Goal: Check status: Check status

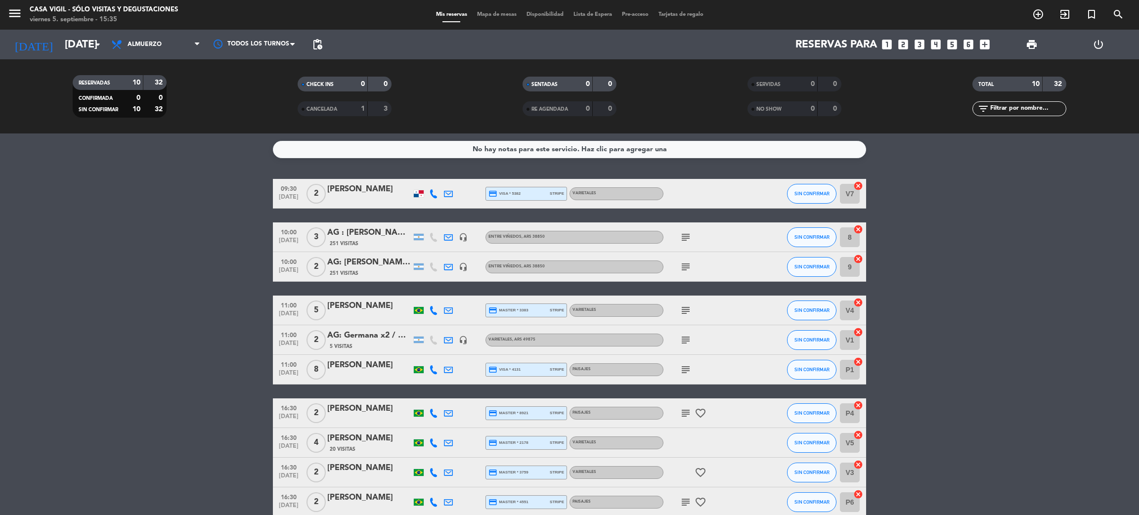
click at [82, 58] on div "[DATE] [DATE] arrow_drop_down" at bounding box center [56, 45] width 99 height 30
click at [79, 47] on input "[DATE]" at bounding box center [128, 45] width 136 height 22
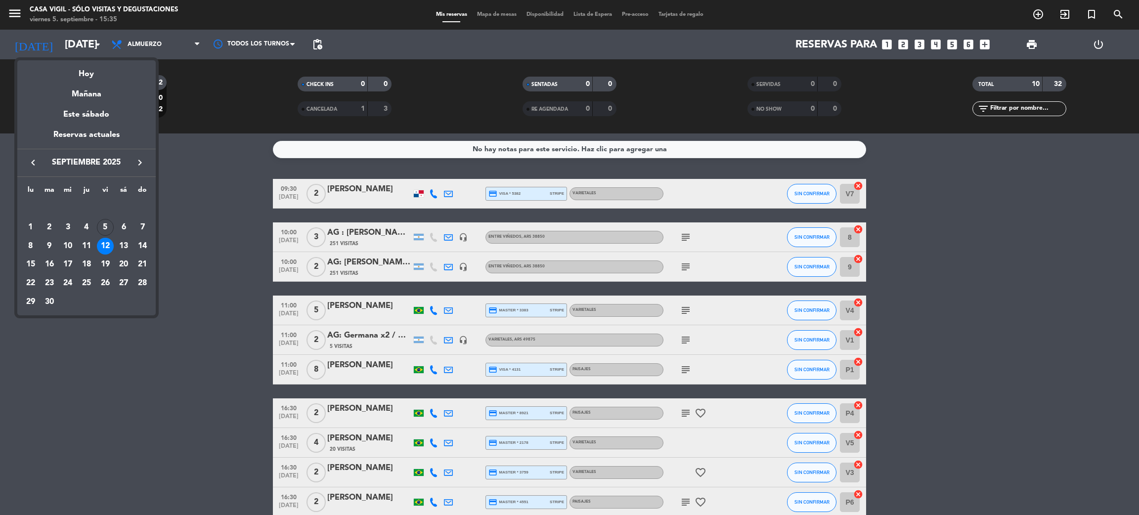
drag, startPoint x: 93, startPoint y: 68, endPoint x: 88, endPoint y: 67, distance: 6.1
click at [94, 68] on div "Hoy" at bounding box center [86, 70] width 138 height 20
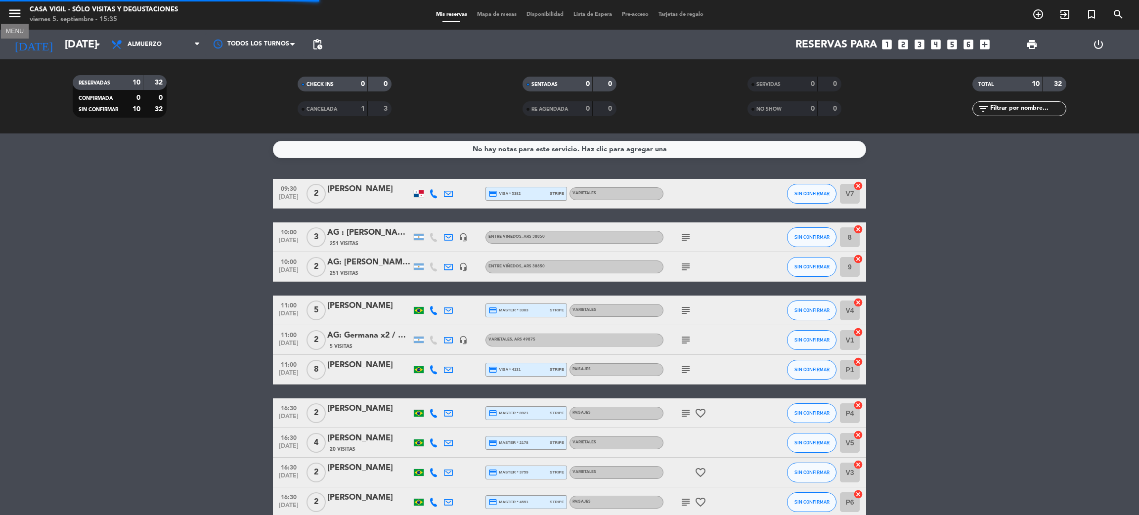
click at [14, 4] on span "menu MENU" at bounding box center [18, 14] width 22 height 23
click at [29, 21] on span "menu" at bounding box center [18, 14] width 22 height 23
click at [164, 58] on div "Todos los servicios Almuerzo Cena Almuerzo Todos los servicios Almuerzo Cena" at bounding box center [155, 45] width 99 height 30
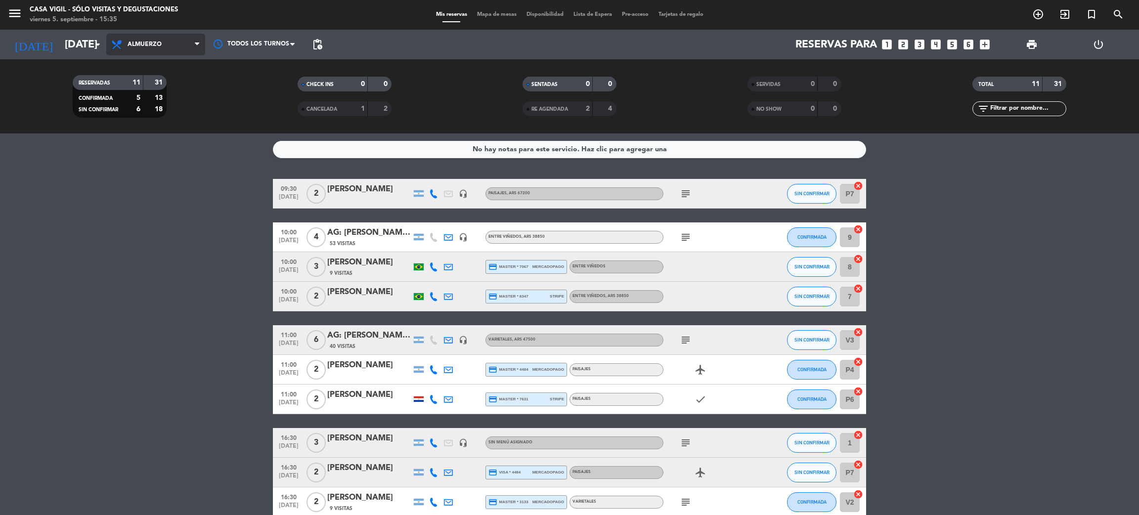
click at [155, 48] on span "Almuerzo" at bounding box center [155, 45] width 99 height 22
click at [146, 108] on div "menu Casa [PERSON_NAME] - SÓLO Visitas y Degustaciones [DATE] 5. septiembre - 1…" at bounding box center [569, 67] width 1139 height 134
click at [14, 9] on icon "menu" at bounding box center [14, 13] width 15 height 15
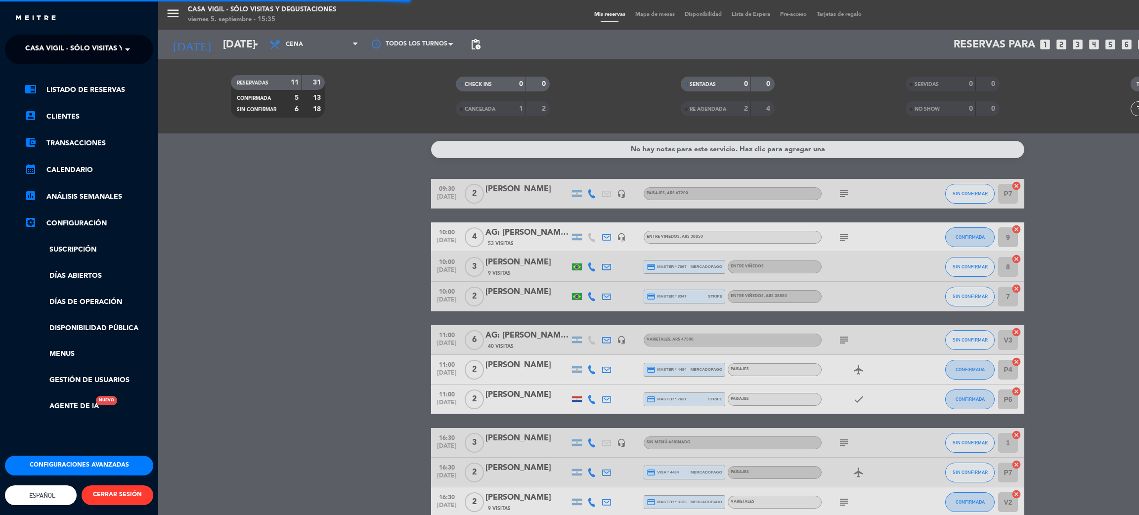
click at [73, 34] on div "close × Casa [PERSON_NAME] - SÓLO Visitas y Degustaciones × chrome_reader_mode …" at bounding box center [79, 257] width 158 height 515
click at [75, 47] on span "Casa Vigil - SÓLO Visitas y Degustaciones" at bounding box center [105, 49] width 160 height 21
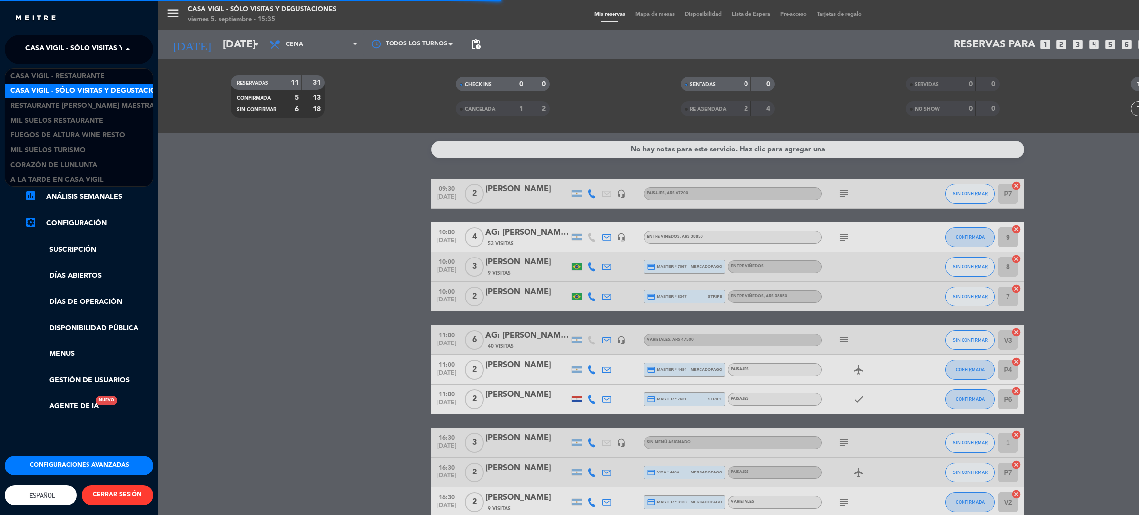
scroll to position [1, 0]
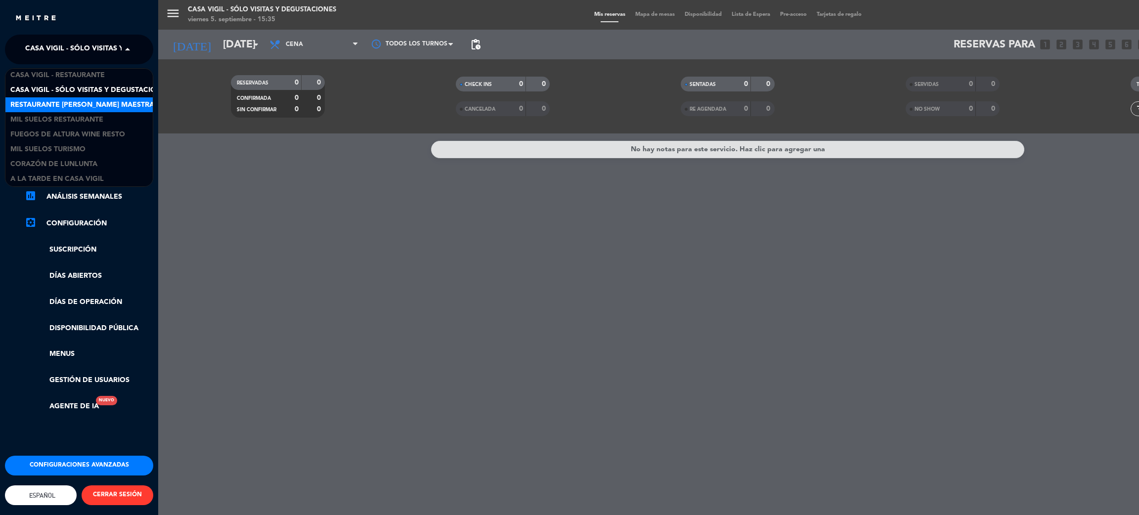
click at [88, 102] on span "Restaurante [PERSON_NAME] Maestra" at bounding box center [82, 104] width 144 height 11
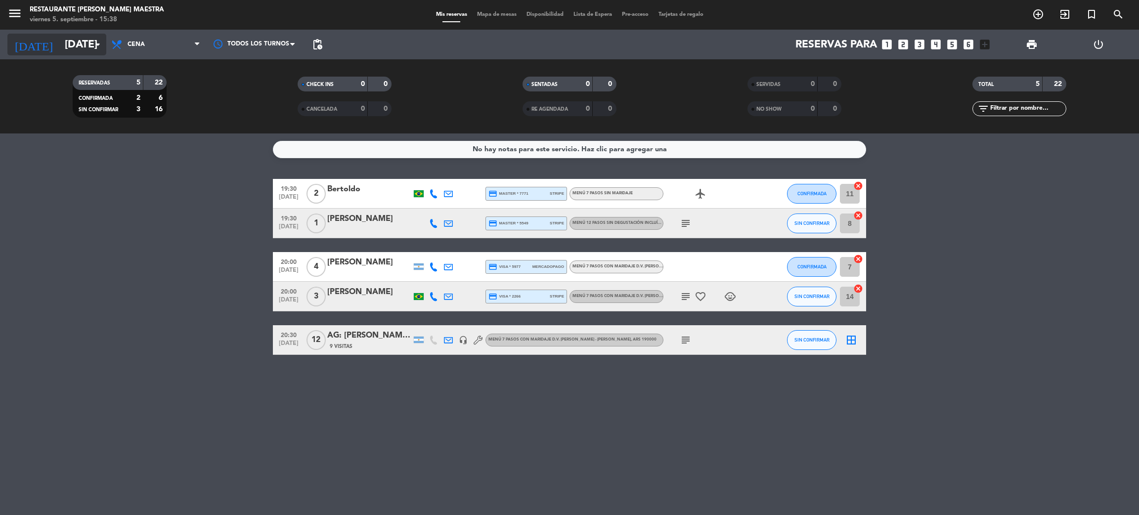
click at [64, 47] on input "[DATE]" at bounding box center [128, 45] width 136 height 22
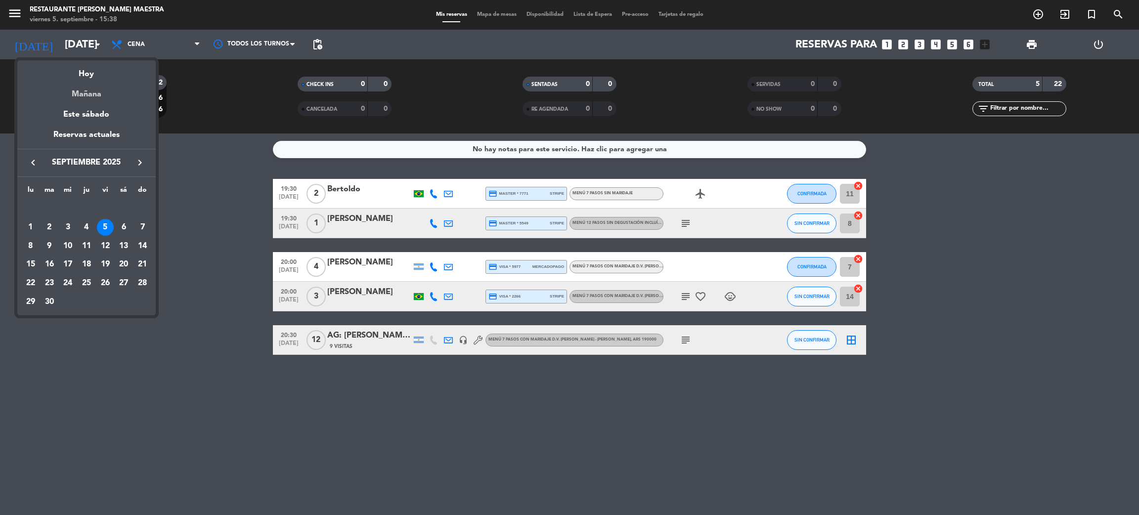
click at [91, 99] on div "Mañana" at bounding box center [86, 91] width 138 height 20
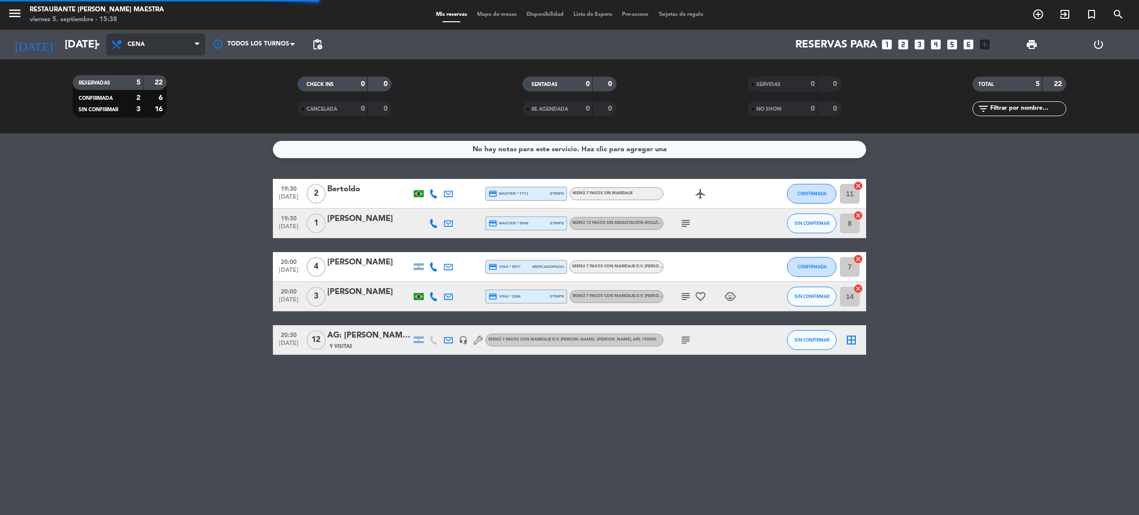
click at [159, 44] on span "Cena" at bounding box center [155, 45] width 99 height 22
click at [153, 84] on div "menu Restaurante [PERSON_NAME] Maestra [DATE] 5. septiembre - 15:38 Mis reserva…" at bounding box center [569, 67] width 1139 height 134
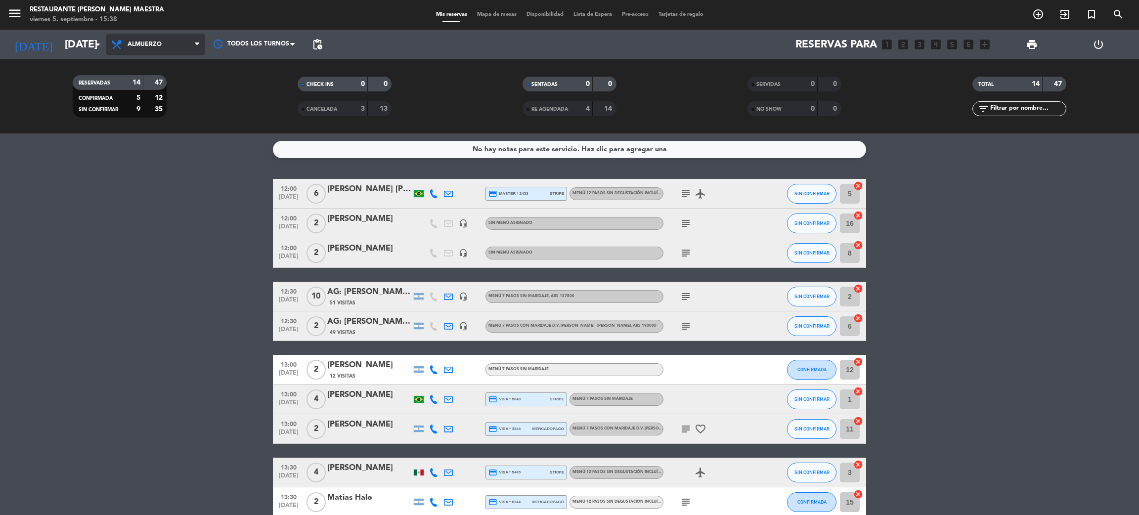
click at [158, 47] on span "Almuerzo" at bounding box center [145, 44] width 34 height 7
click at [158, 108] on div "menu Restaurante [PERSON_NAME] Maestra [DATE] 5. septiembre - 15:38 Mis reserva…" at bounding box center [569, 67] width 1139 height 134
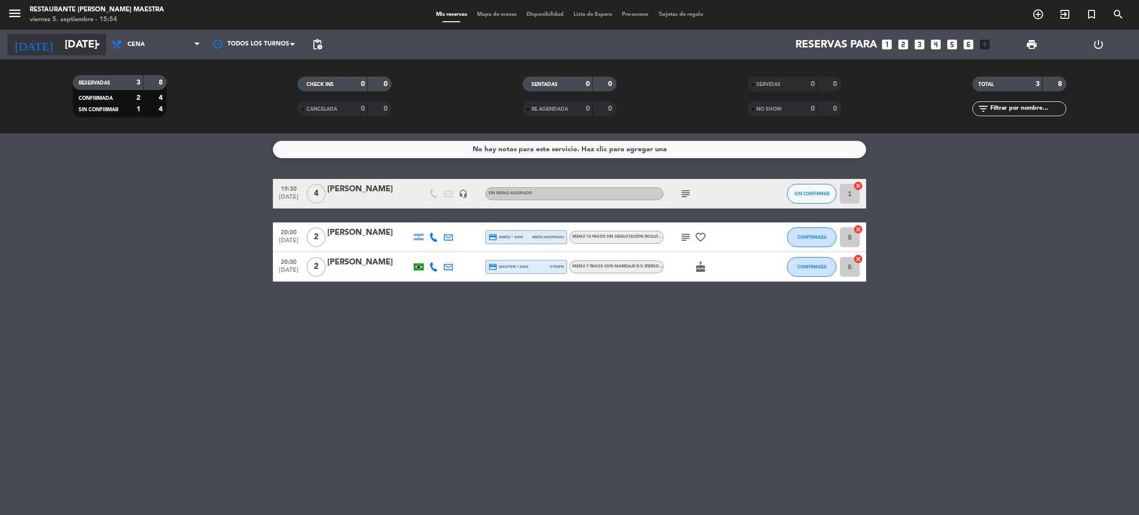
click at [61, 41] on input "[DATE]" at bounding box center [128, 45] width 136 height 22
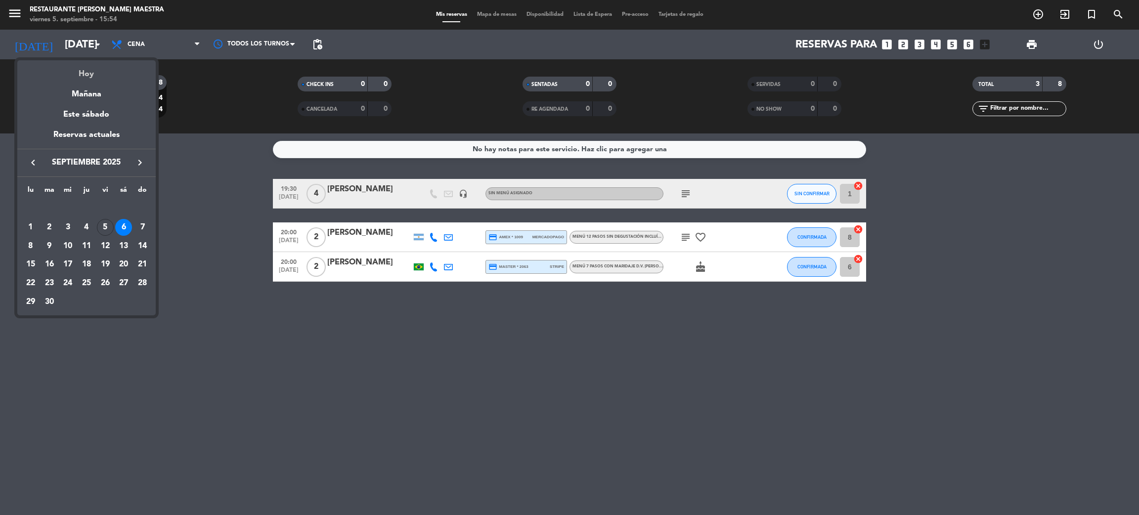
click at [92, 73] on div "Hoy" at bounding box center [86, 70] width 138 height 20
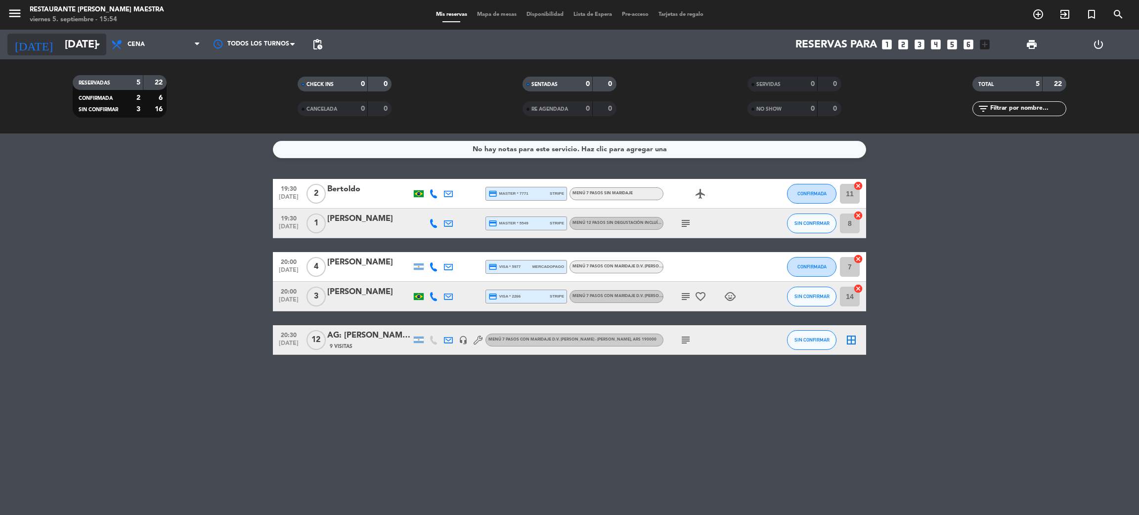
click at [63, 43] on input "[DATE]" at bounding box center [128, 45] width 136 height 22
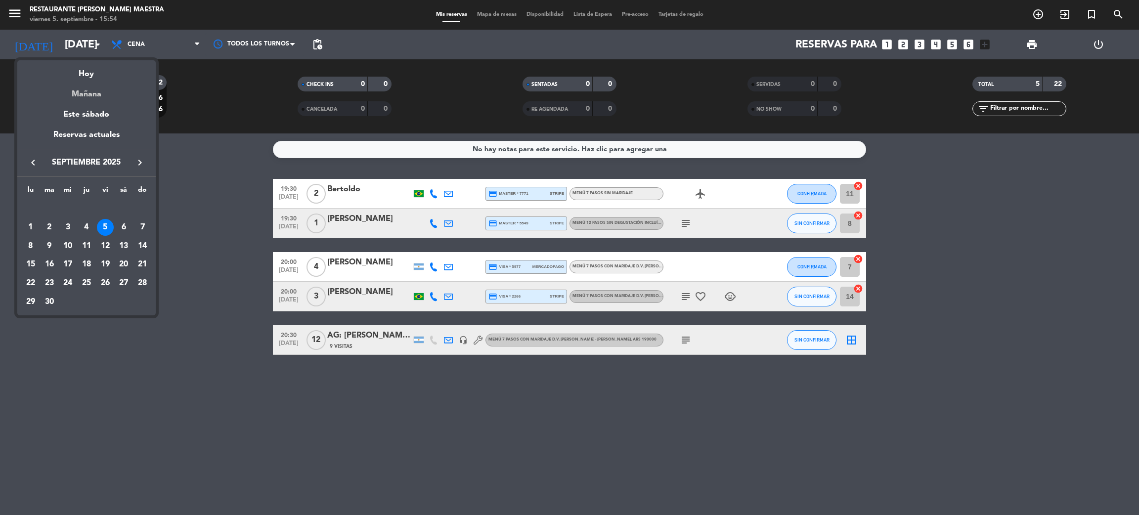
click at [89, 93] on div "Mañana" at bounding box center [86, 91] width 138 height 20
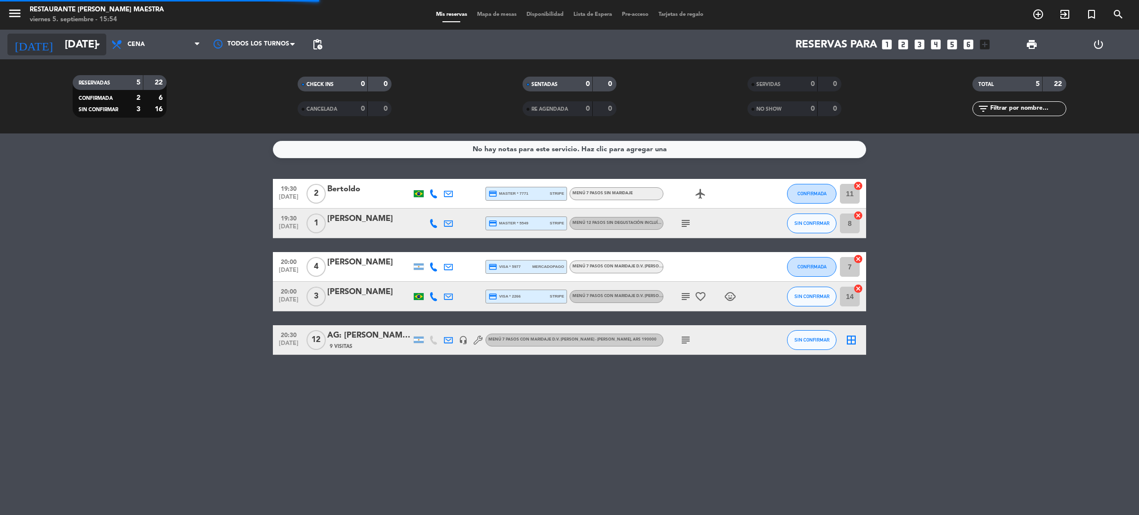
click at [63, 45] on input "[DATE]" at bounding box center [128, 45] width 136 height 22
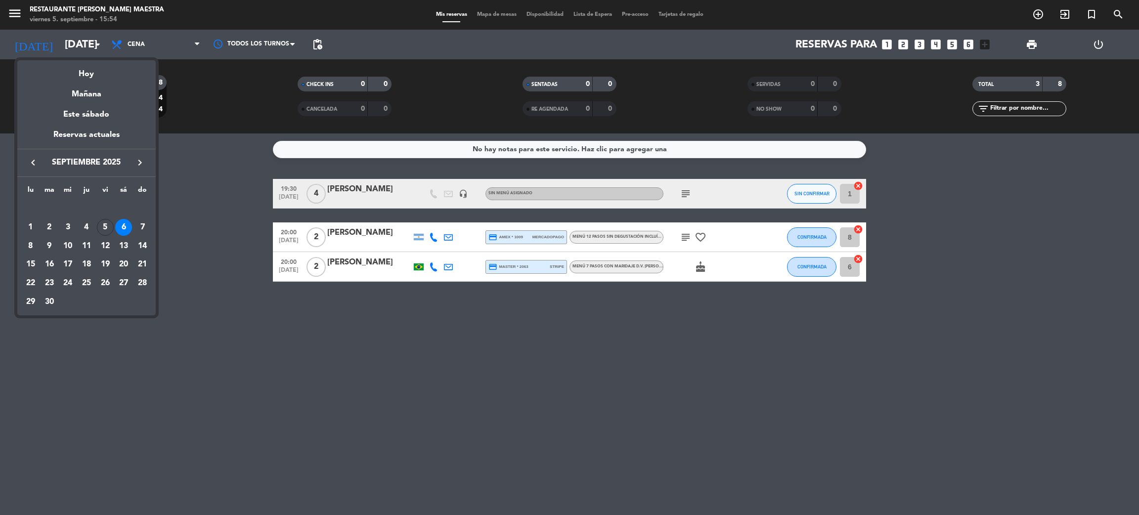
click at [140, 226] on div "7" at bounding box center [142, 227] width 17 height 17
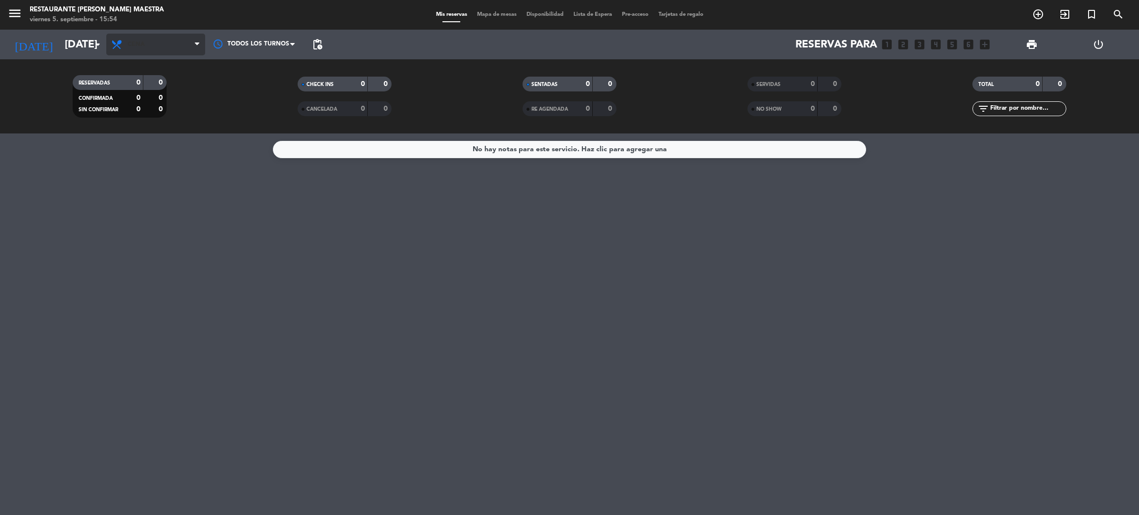
click at [137, 37] on span "Cena" at bounding box center [155, 45] width 99 height 22
click at [137, 43] on span "Cena" at bounding box center [136, 44] width 17 height 7
click at [141, 46] on span "Cena" at bounding box center [136, 44] width 17 height 7
click at [140, 88] on div "menu Restaurante [PERSON_NAME] Maestra [DATE] 5. septiembre - 15:54 Mis reserva…" at bounding box center [569, 67] width 1139 height 134
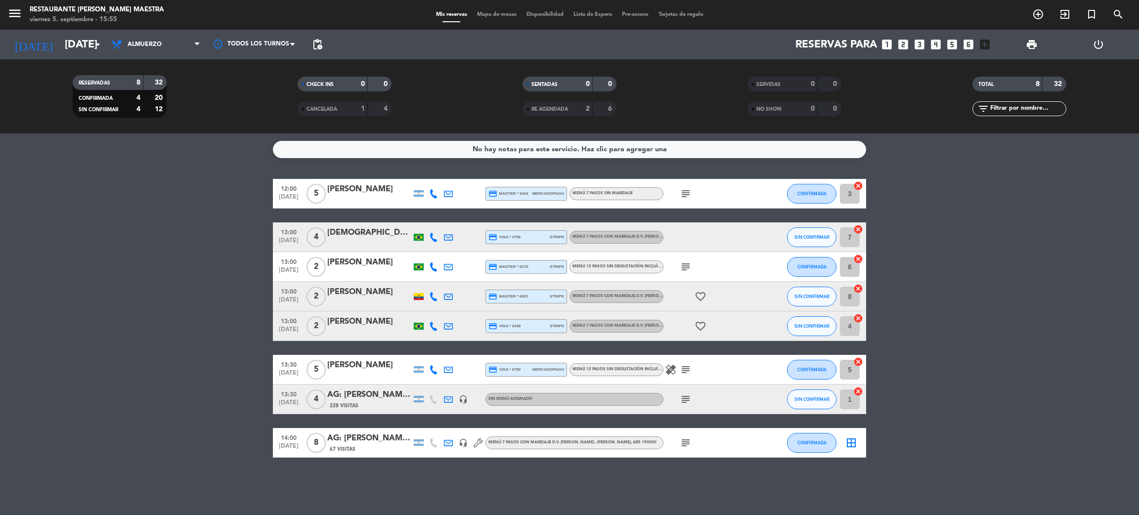
click at [683, 398] on icon "subject" at bounding box center [686, 400] width 12 height 12
click at [686, 395] on icon "subject" at bounding box center [686, 400] width 12 height 12
click at [79, 39] on input "[DATE]" at bounding box center [128, 45] width 136 height 22
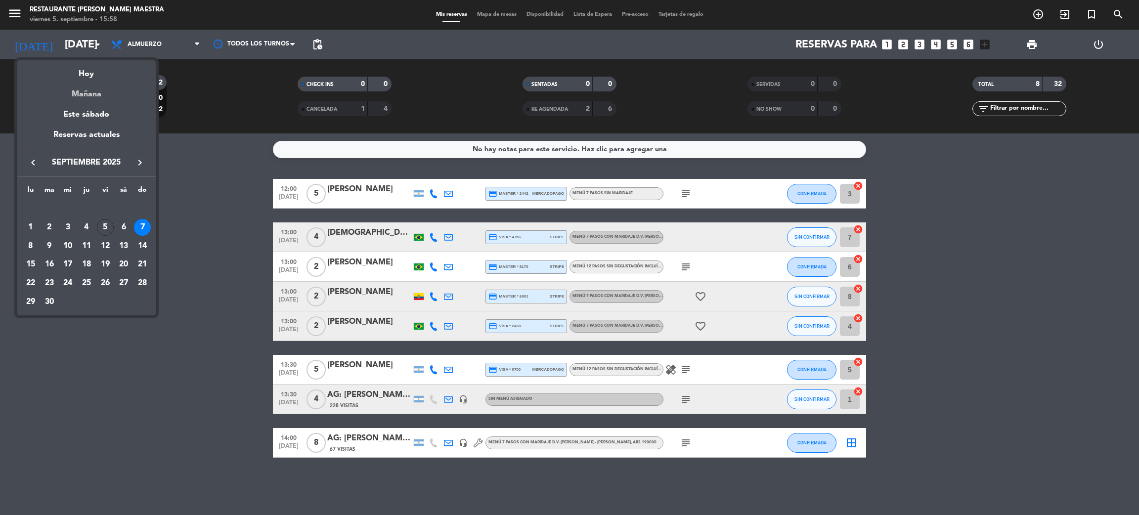
click at [91, 90] on div "Mañana" at bounding box center [86, 91] width 138 height 20
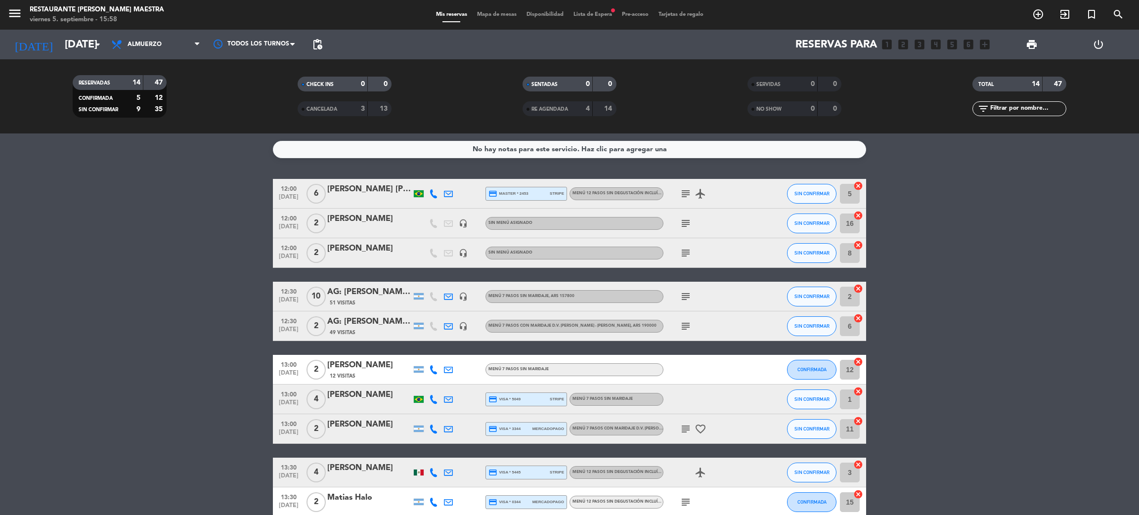
scroll to position [183, 0]
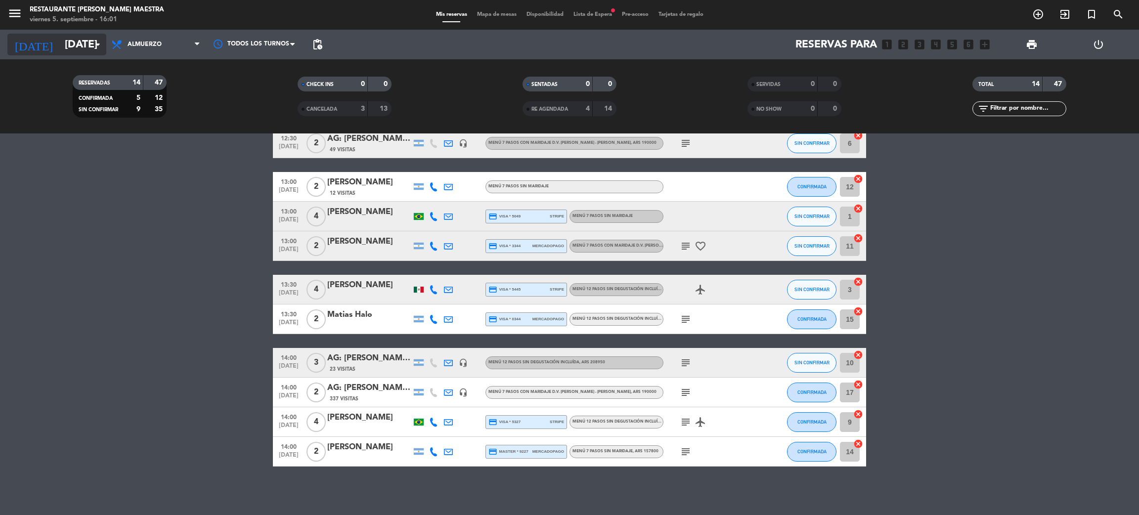
click at [60, 40] on input "[DATE]" at bounding box center [128, 45] width 136 height 22
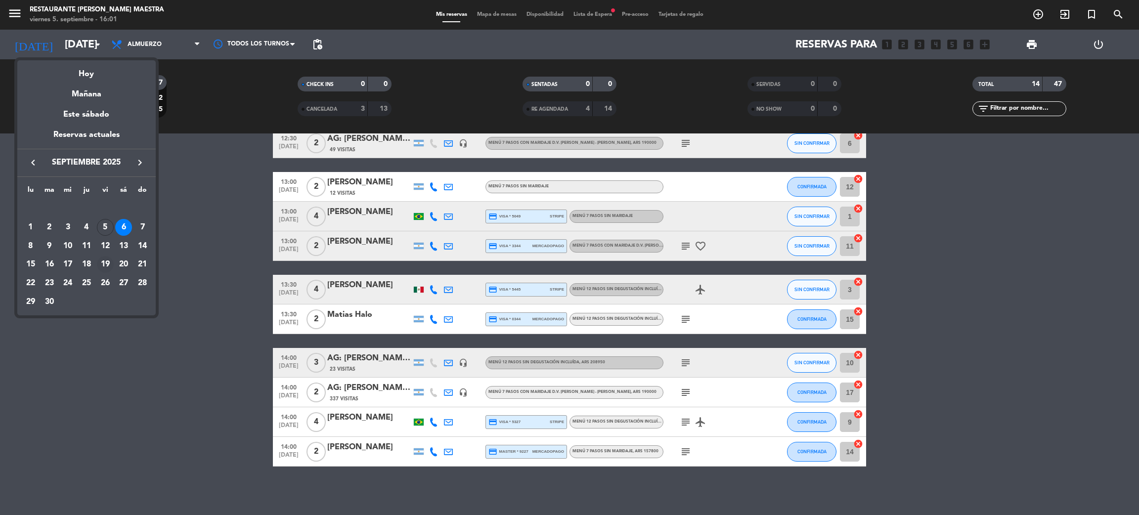
click at [108, 264] on div "19" at bounding box center [105, 264] width 17 height 17
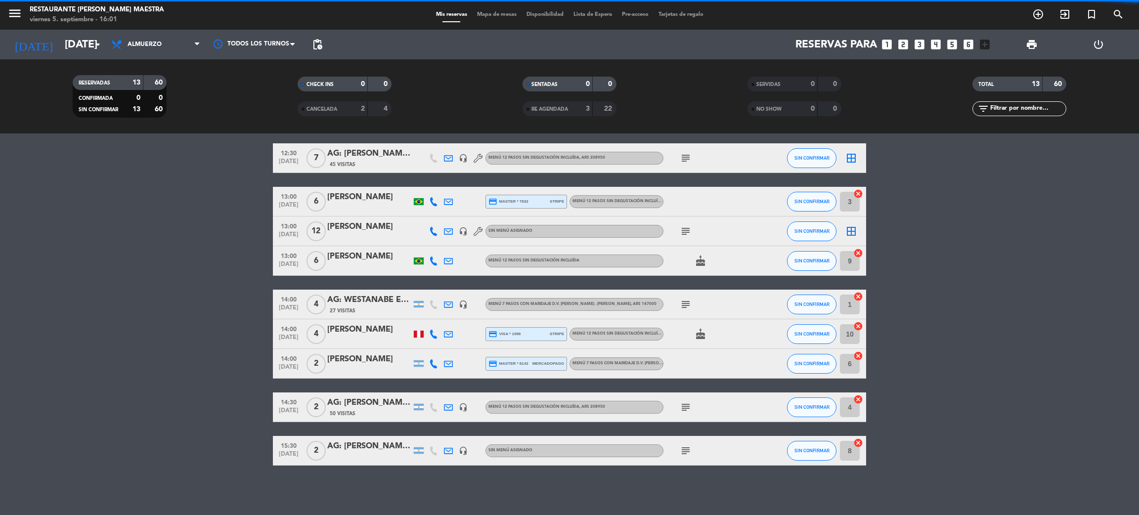
scroll to position [168, 0]
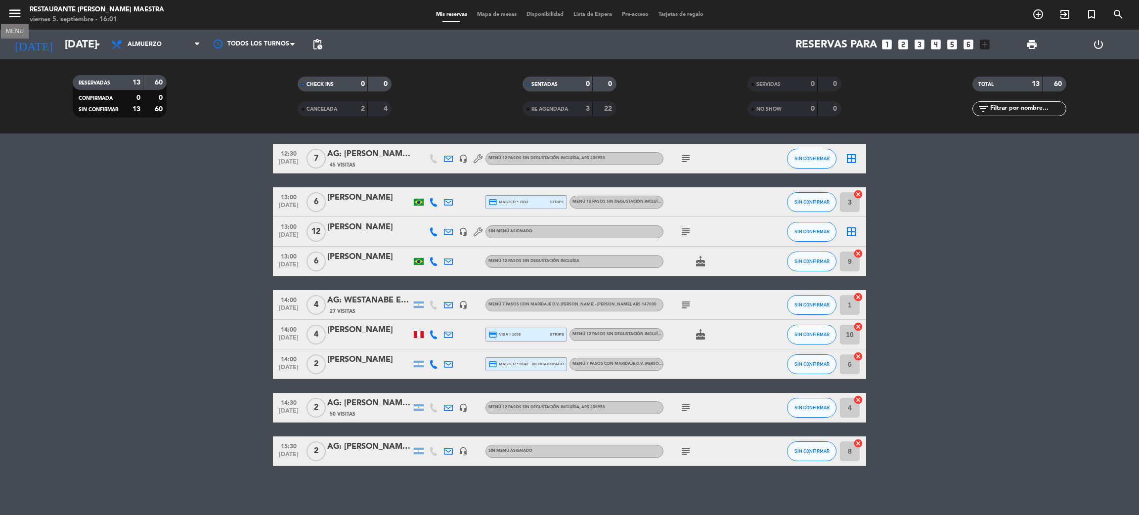
click at [16, 16] on icon "menu" at bounding box center [14, 13] width 15 height 15
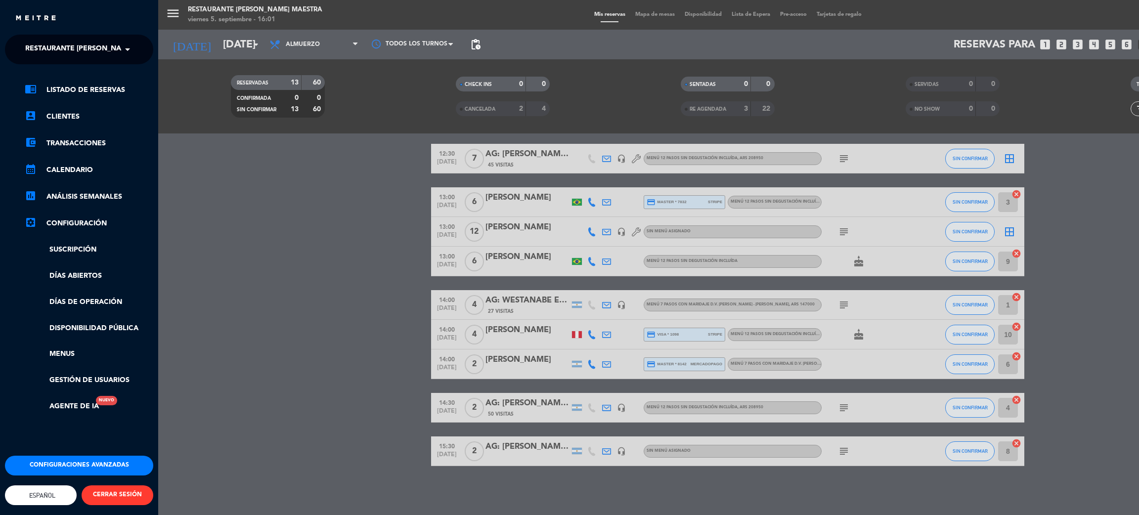
click at [52, 47] on span "Restaurante [PERSON_NAME] Maestra" at bounding box center [97, 49] width 144 height 21
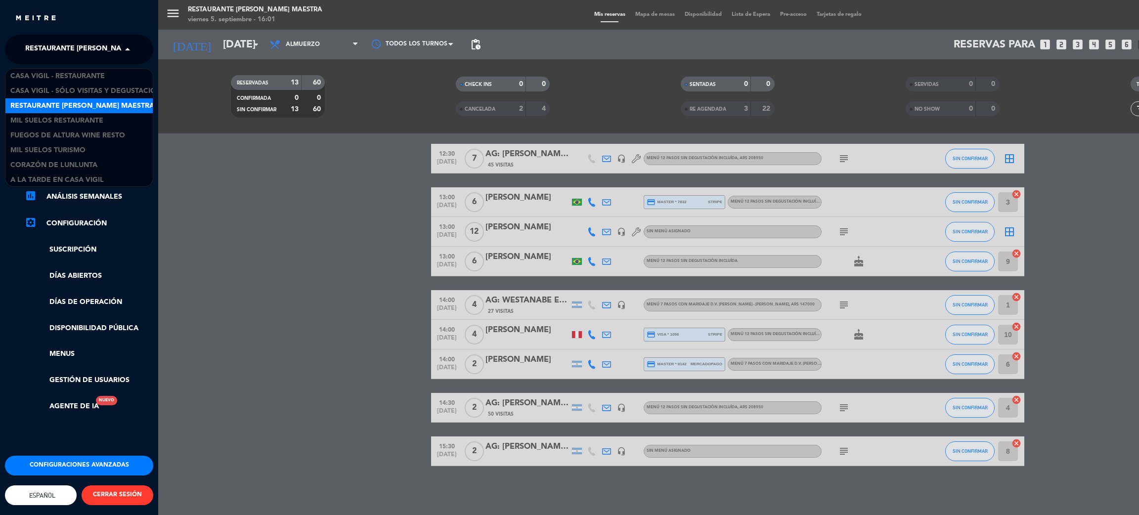
scroll to position [1, 0]
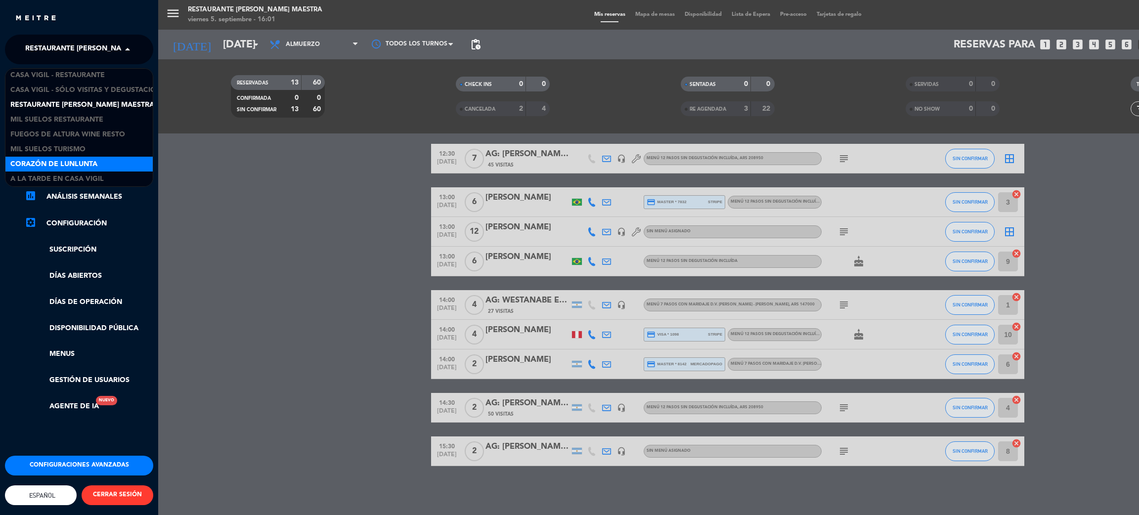
click at [72, 160] on span "Corazón de Lunlunta" at bounding box center [53, 164] width 87 height 11
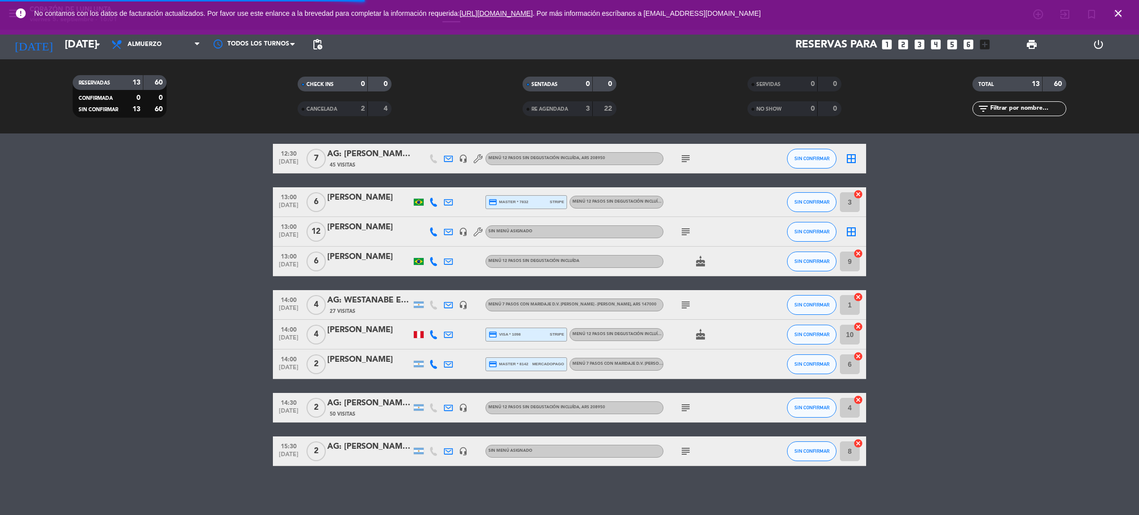
scroll to position [0, 0]
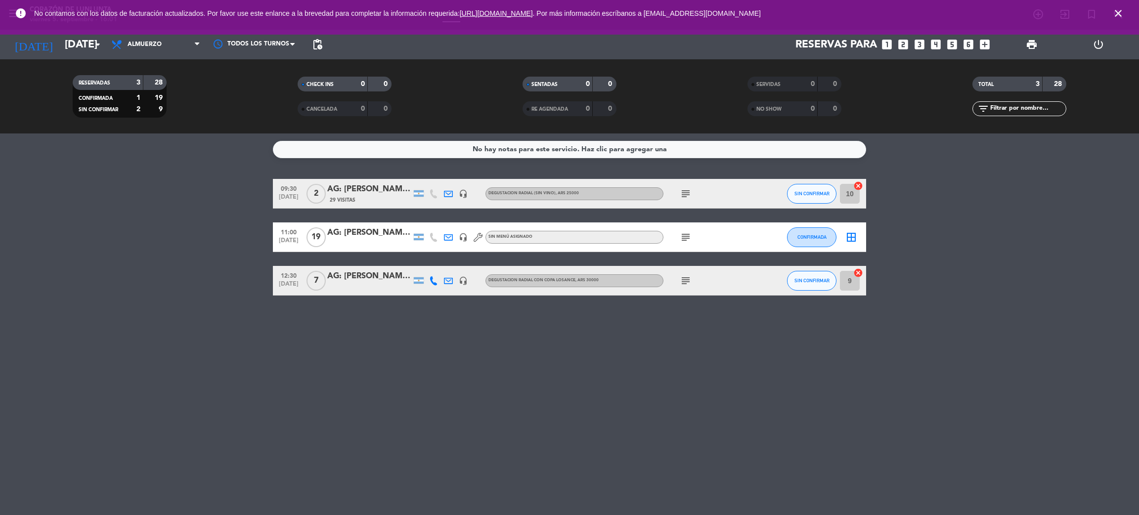
click at [684, 240] on icon "subject" at bounding box center [686, 237] width 12 height 12
click at [684, 243] on div at bounding box center [685, 243] width 7 height 3
click at [67, 50] on input "[DATE]" at bounding box center [128, 45] width 136 height 22
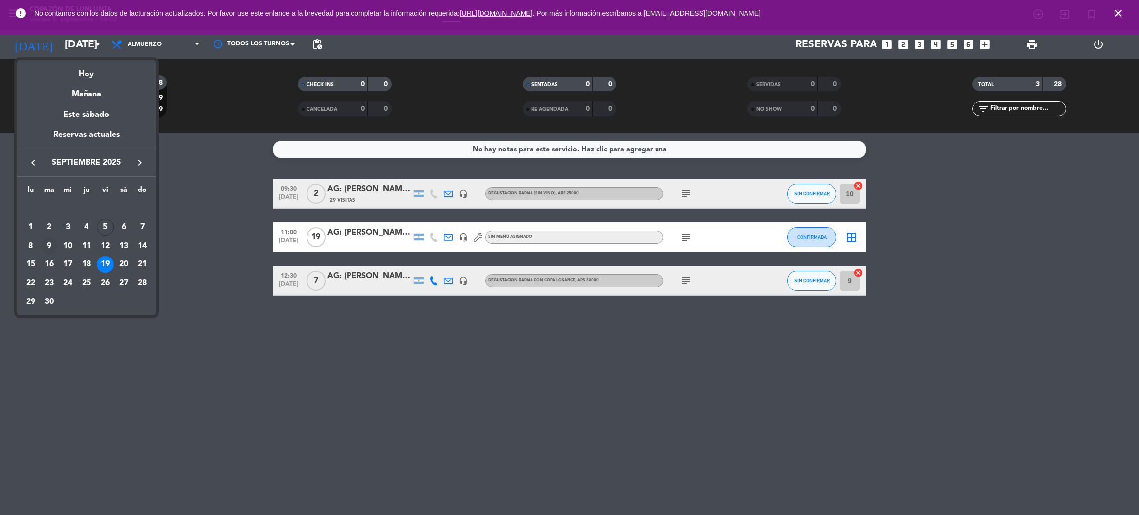
click at [45, 246] on div "9" at bounding box center [49, 246] width 17 height 17
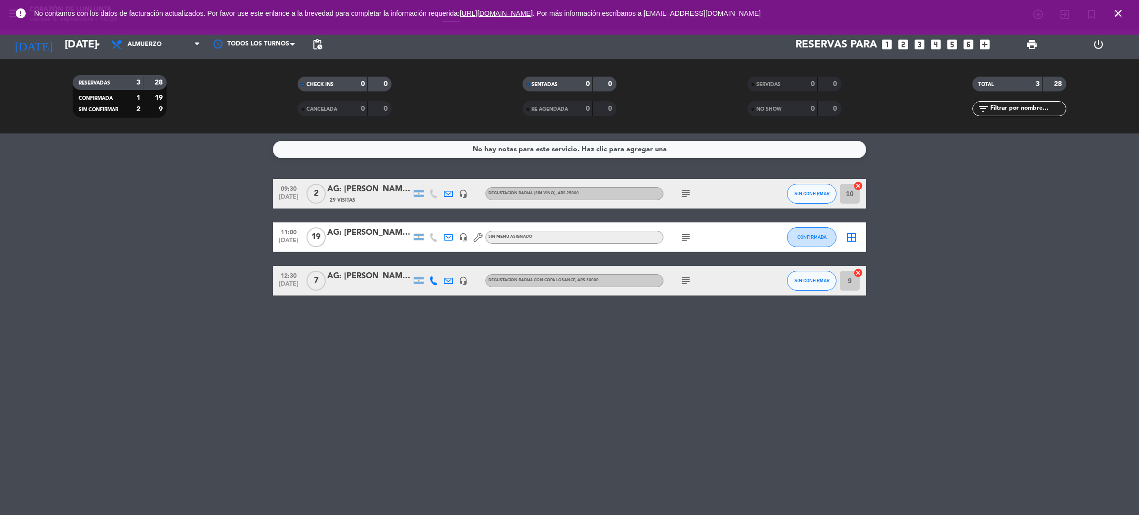
type input "[DATE]"
click at [1122, 12] on icon "close" at bounding box center [1119, 13] width 12 height 12
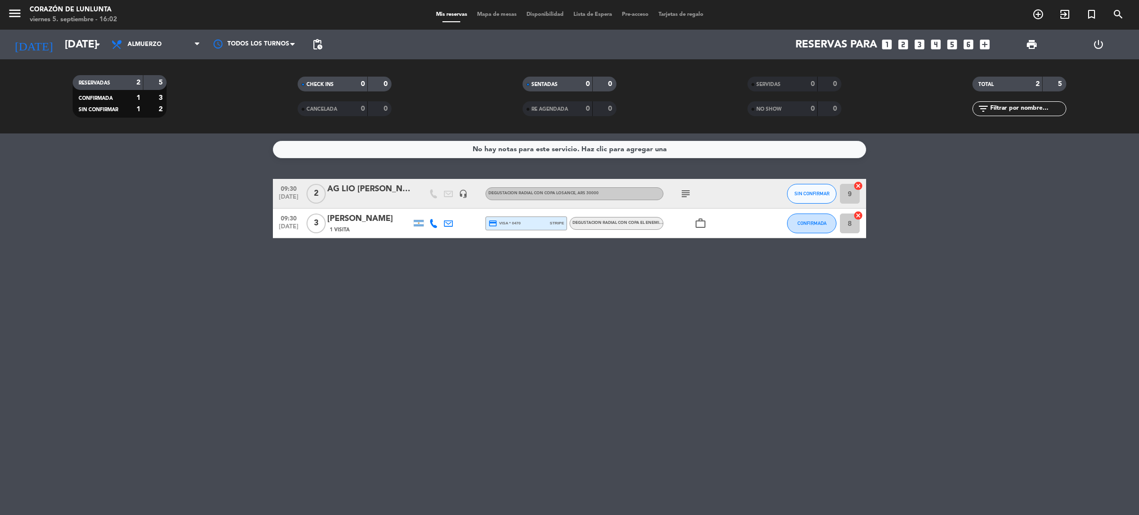
click at [148, 329] on div "No hay notas para este servicio. Haz clic para agregar una 09:30 [DATE] 2 AG LI…" at bounding box center [569, 325] width 1139 height 382
click at [61, 44] on input "[DATE]" at bounding box center [128, 45] width 136 height 22
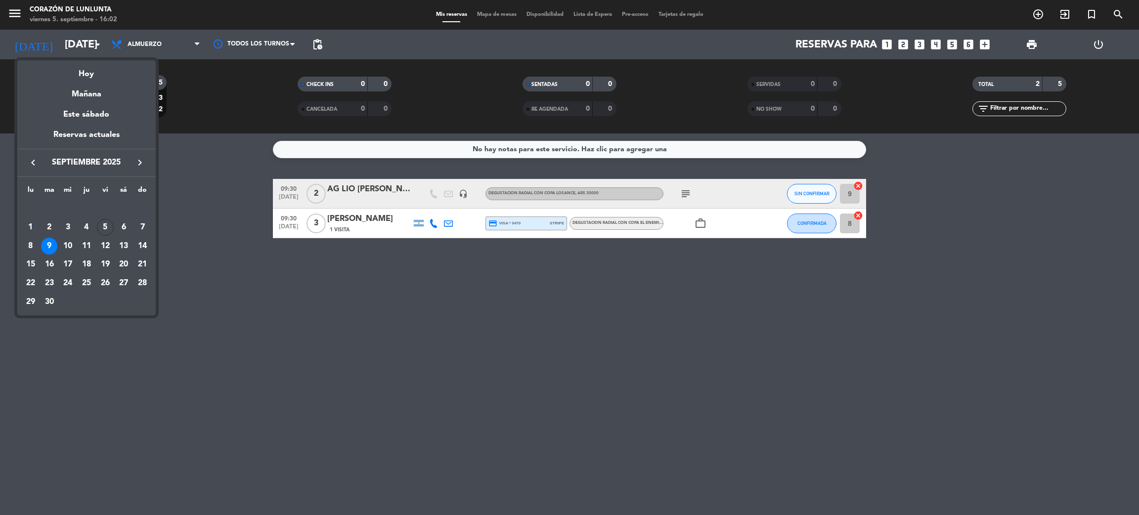
click at [7, 14] on div at bounding box center [569, 257] width 1139 height 515
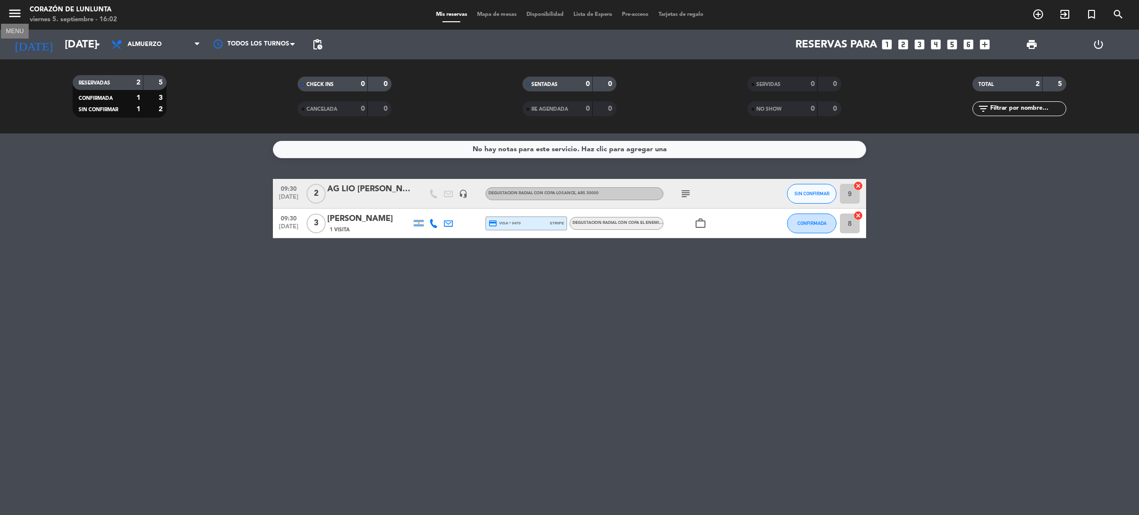
click at [13, 15] on icon "menu" at bounding box center [14, 13] width 15 height 15
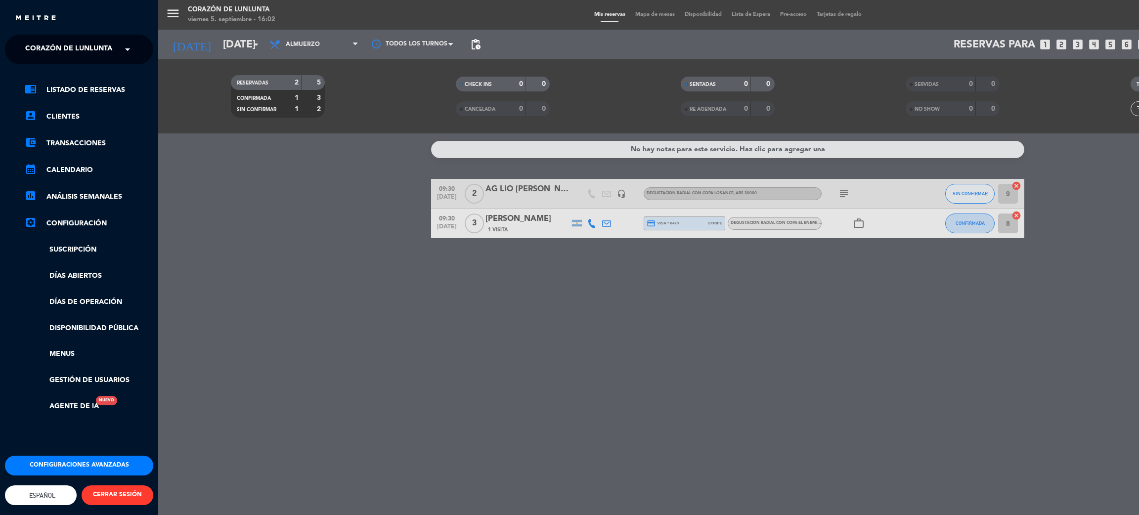
click at [96, 45] on span "Corazón de Lunlunta" at bounding box center [68, 49] width 87 height 21
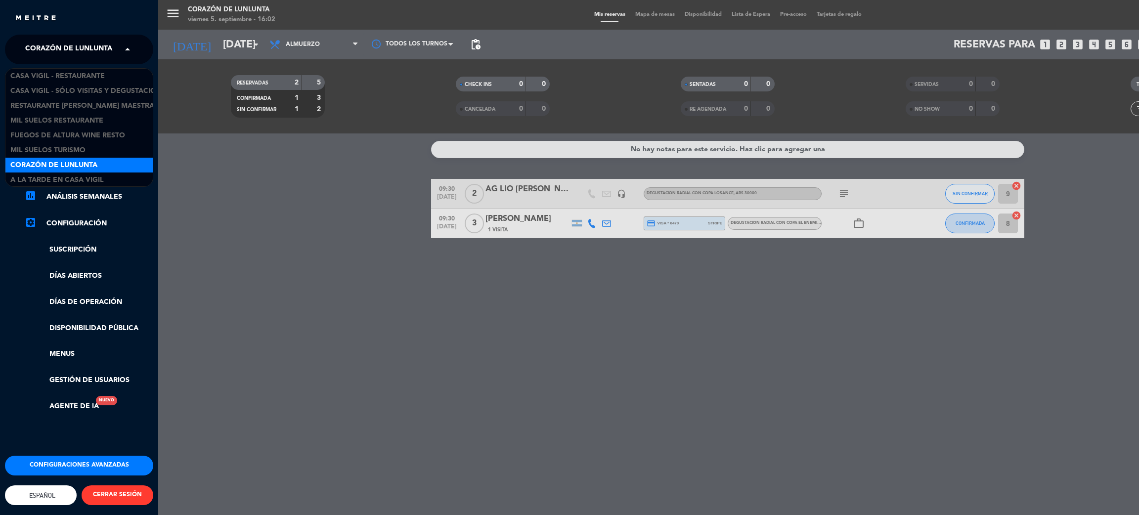
scroll to position [1, 0]
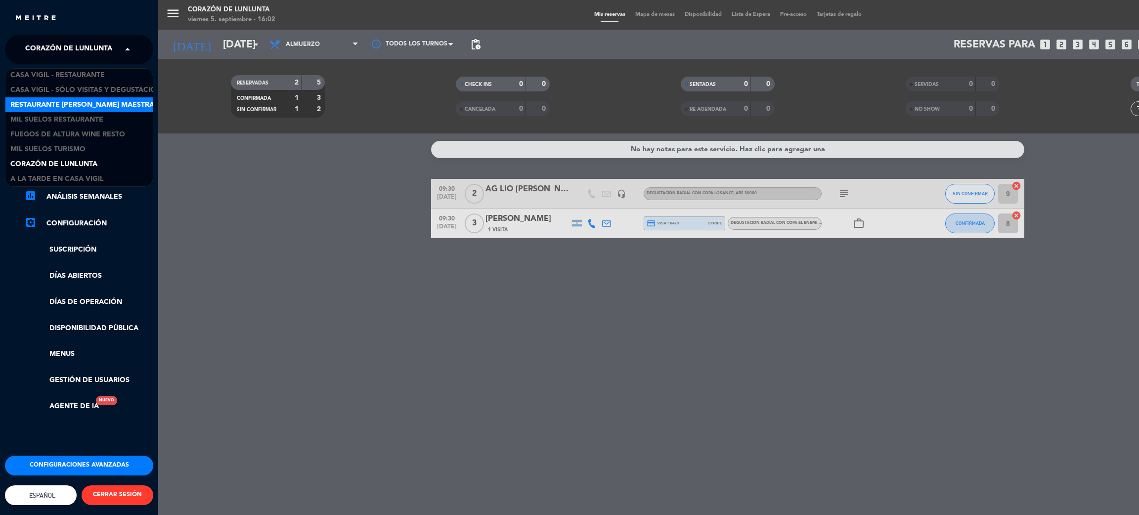
click at [97, 106] on span "Restaurante [PERSON_NAME] Maestra" at bounding box center [82, 104] width 144 height 11
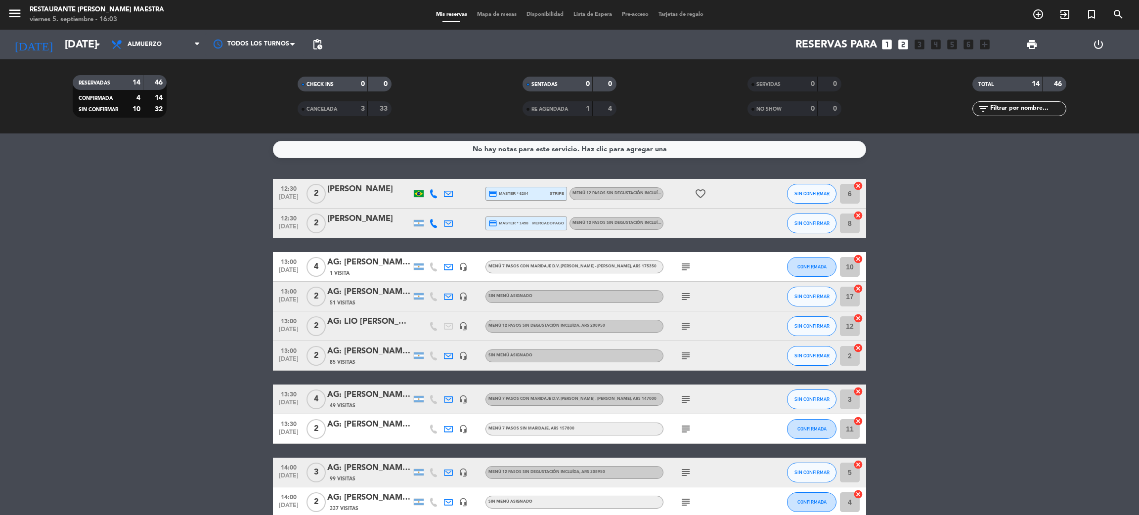
scroll to position [183, 0]
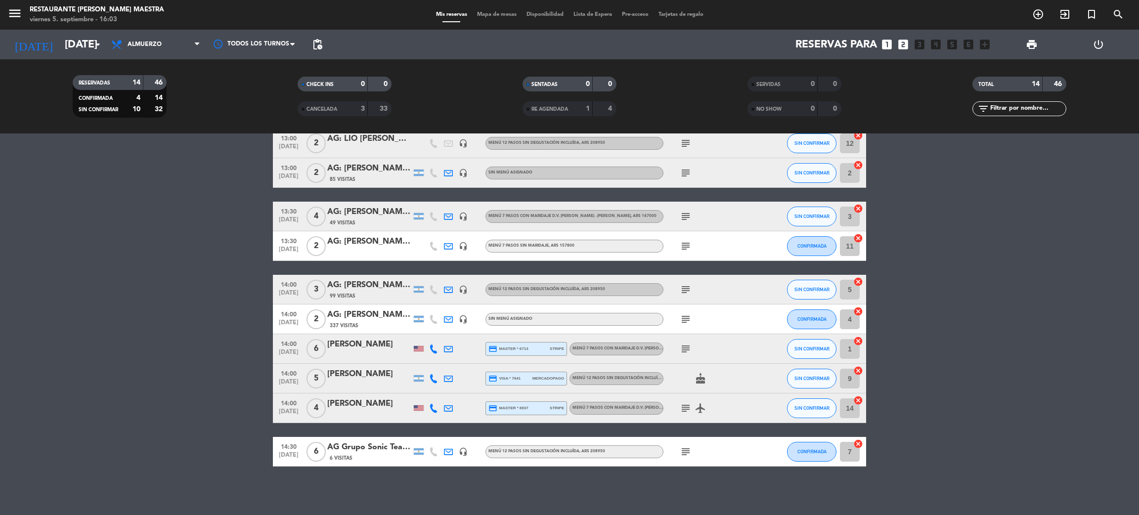
click at [358, 450] on div "AG Grupo Sonic Team - [MEDICAL_DATA] [PERSON_NAME] X 6/ [PERSON_NAME]" at bounding box center [369, 447] width 84 height 13
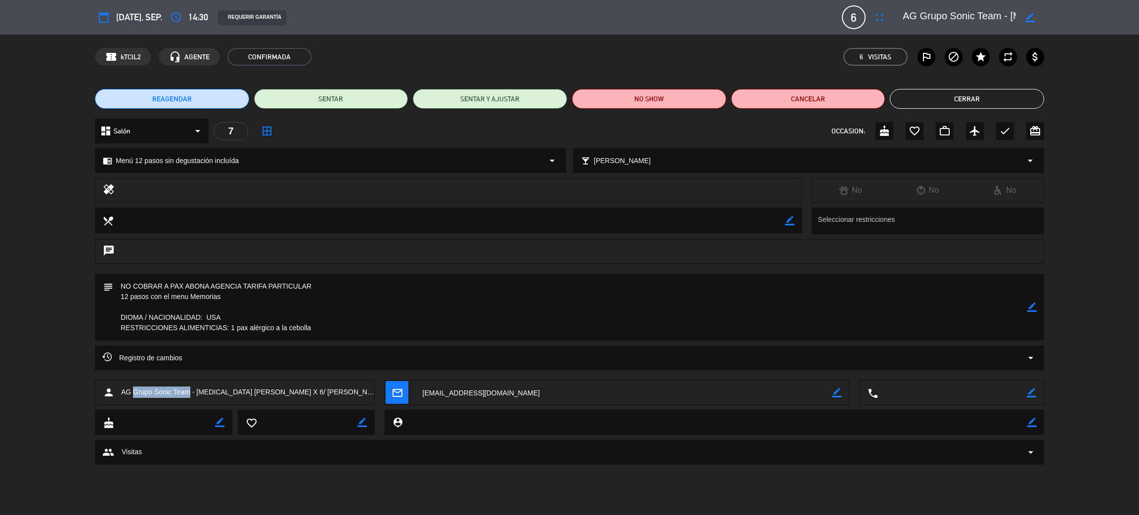
drag, startPoint x: 164, startPoint y: 392, endPoint x: 195, endPoint y: 385, distance: 31.8
click at [191, 391] on span "AG Grupo Sonic Team - [MEDICAL_DATA] [PERSON_NAME] X 6/ [PERSON_NAME]" at bounding box center [247, 392] width 253 height 11
copy span "Grupo Sonic Team"
click at [997, 105] on button "Cerrar" at bounding box center [967, 99] width 154 height 20
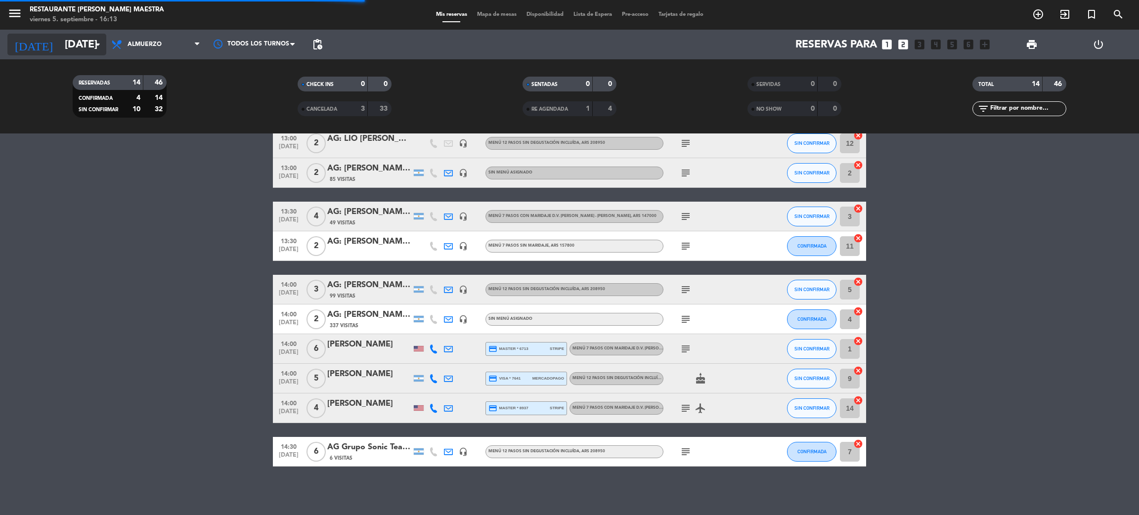
click at [63, 50] on input "[DATE]" at bounding box center [128, 45] width 136 height 22
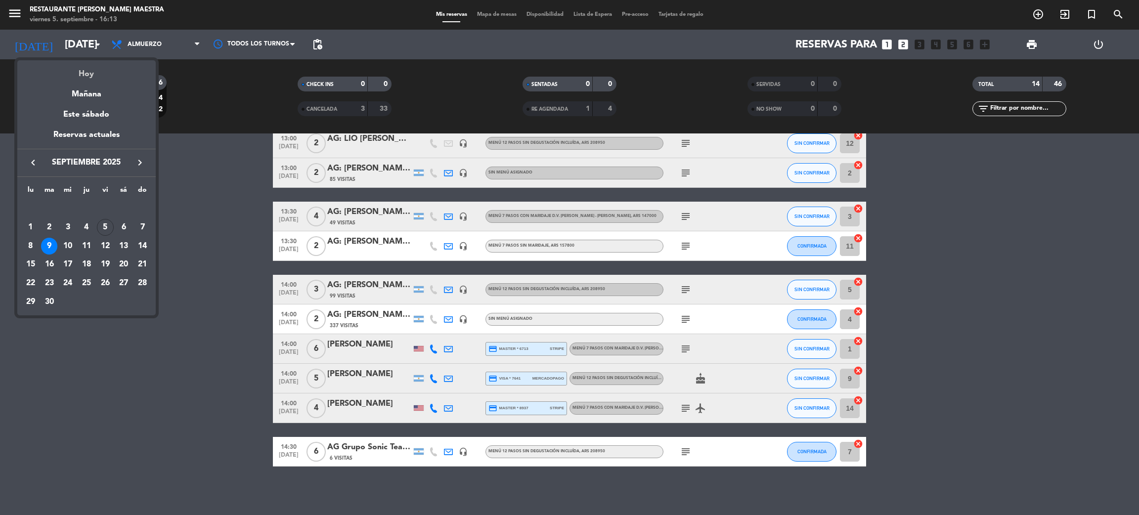
click at [81, 70] on div "Hoy" at bounding box center [86, 70] width 138 height 20
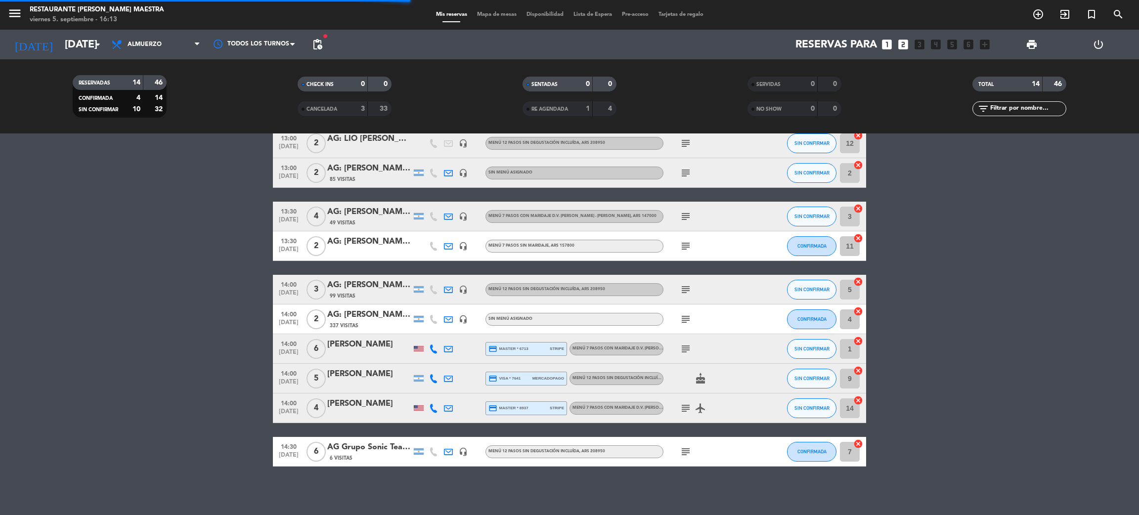
scroll to position [94, 0]
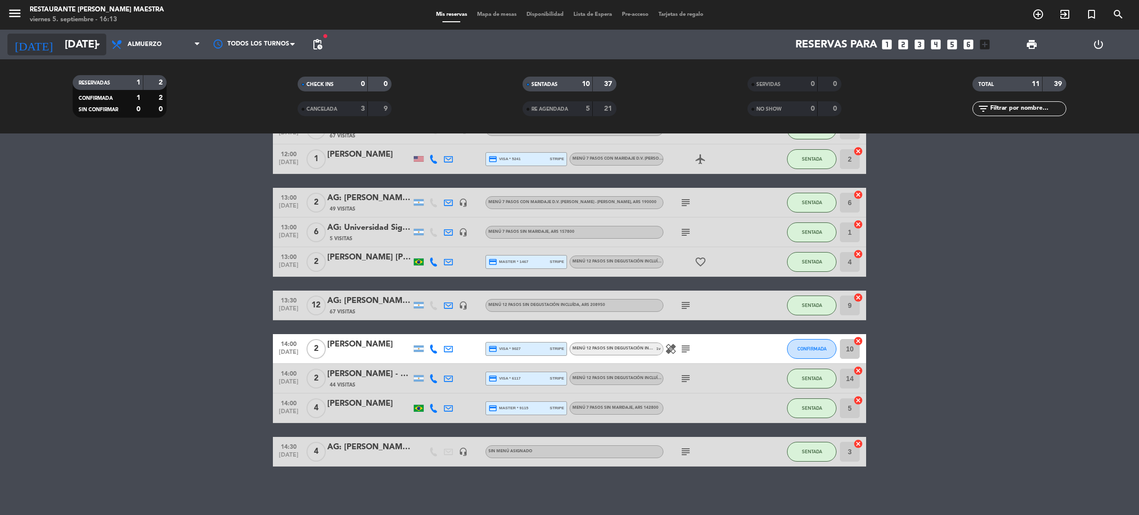
click at [71, 45] on input "[DATE]" at bounding box center [128, 45] width 136 height 22
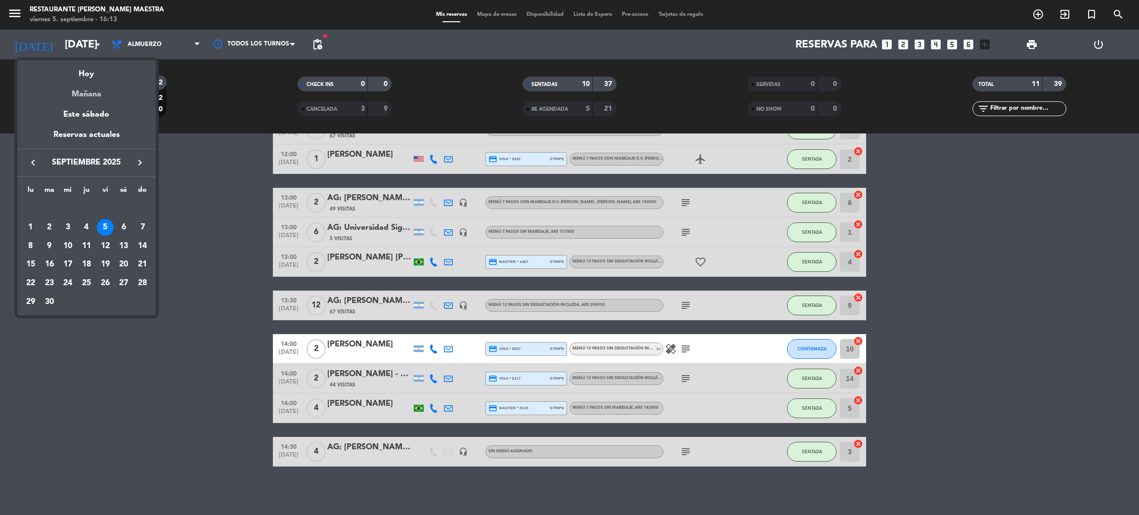
click at [92, 91] on div "Mañana" at bounding box center [86, 91] width 138 height 20
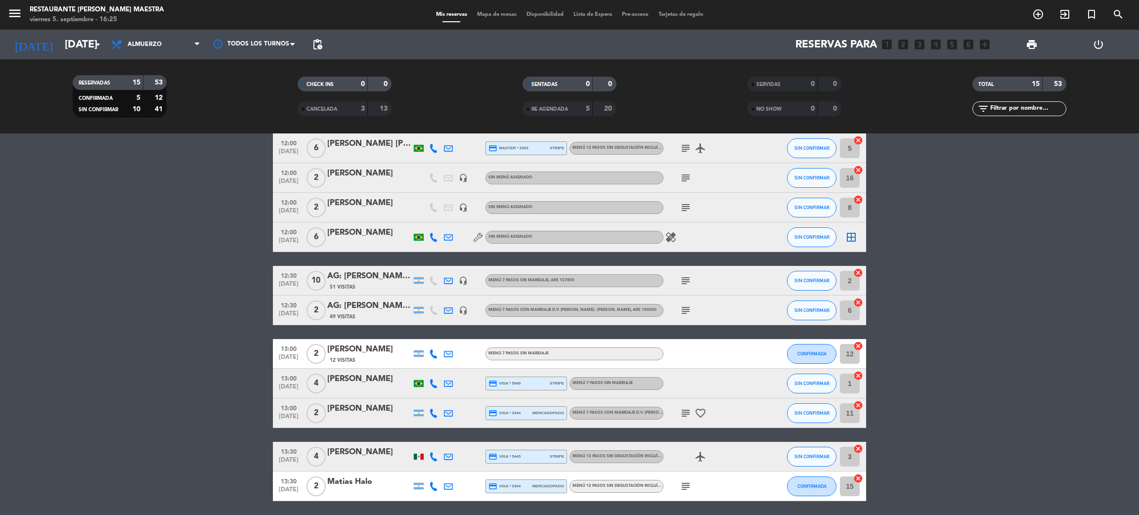
scroll to position [0, 0]
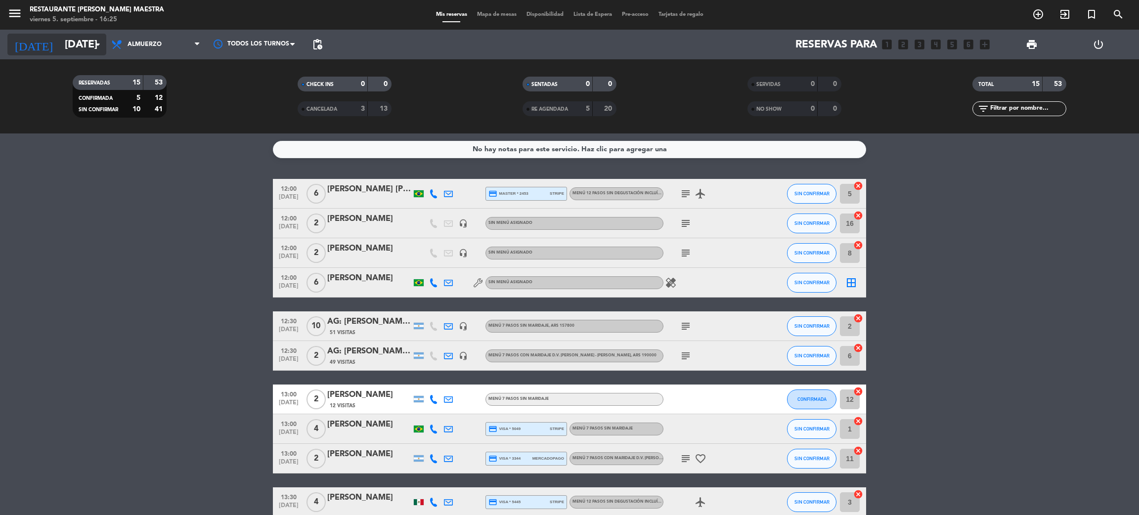
click at [84, 43] on input "[DATE]" at bounding box center [128, 45] width 136 height 22
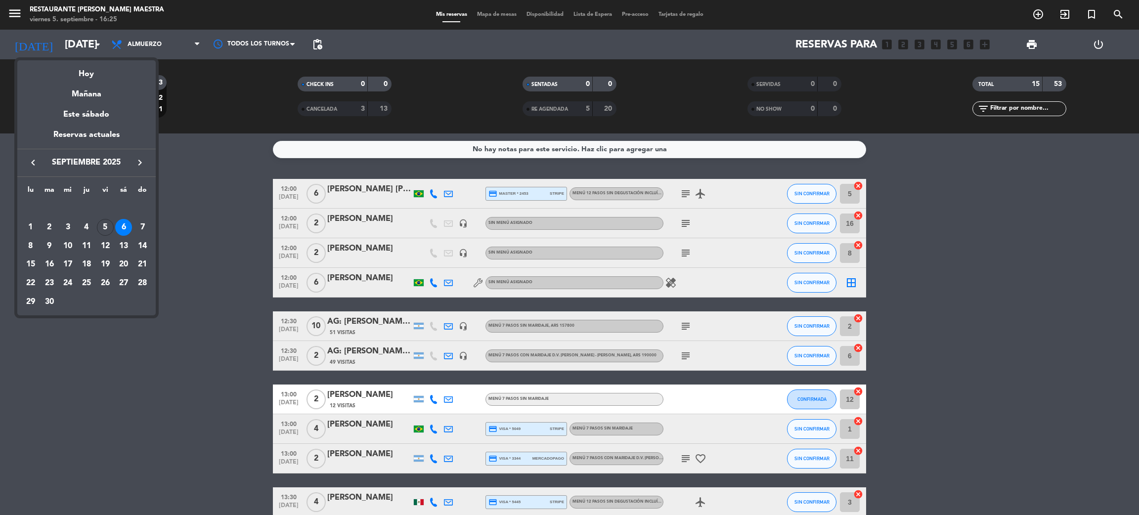
click at [51, 245] on div "9" at bounding box center [49, 246] width 17 height 17
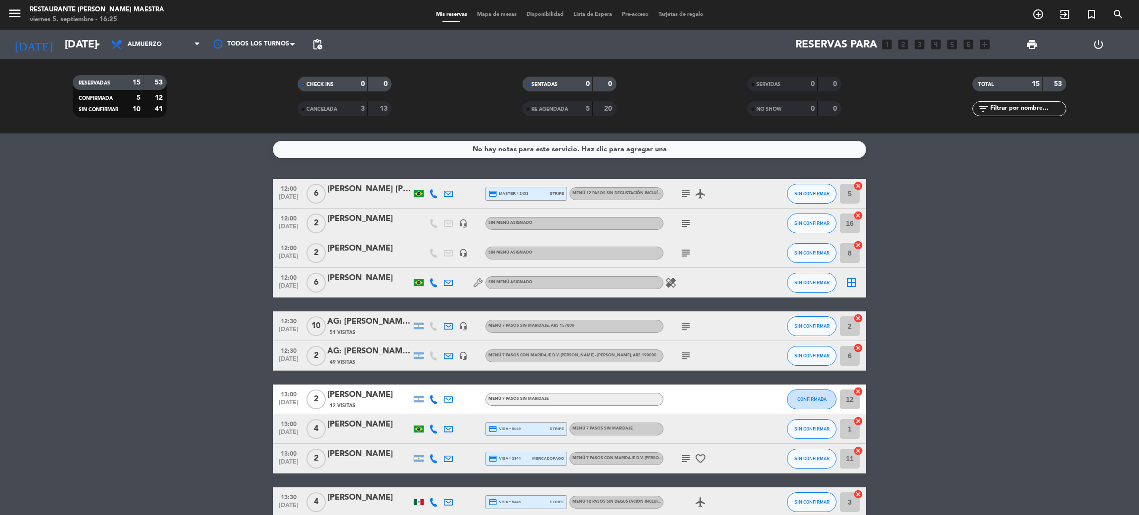
type input "[DATE]"
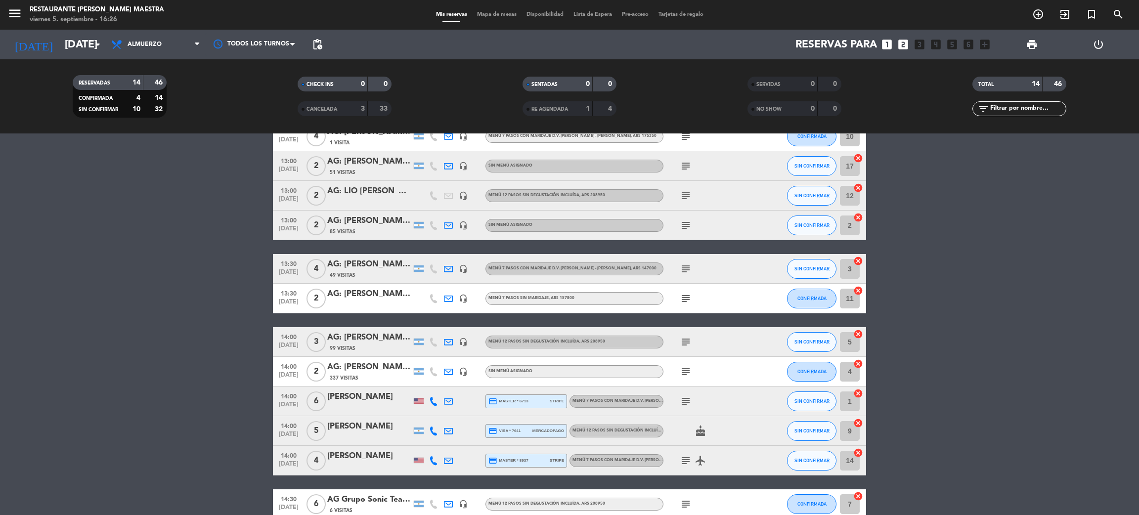
scroll to position [183, 0]
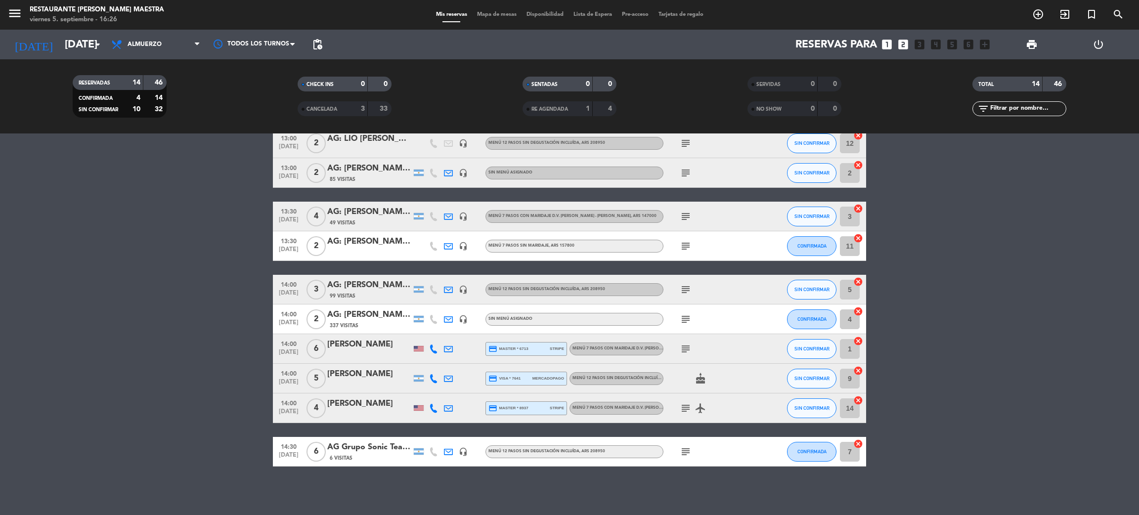
click at [369, 448] on div "AG Grupo Sonic Team - [MEDICAL_DATA] [PERSON_NAME] X 6/ [PERSON_NAME]" at bounding box center [369, 447] width 84 height 13
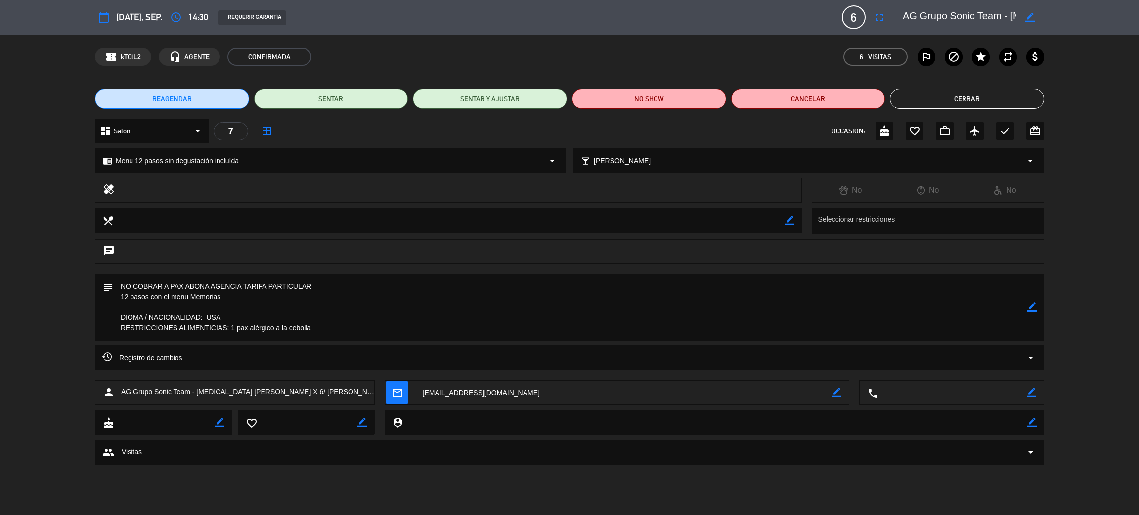
click at [1011, 98] on button "Cerrar" at bounding box center [967, 99] width 154 height 20
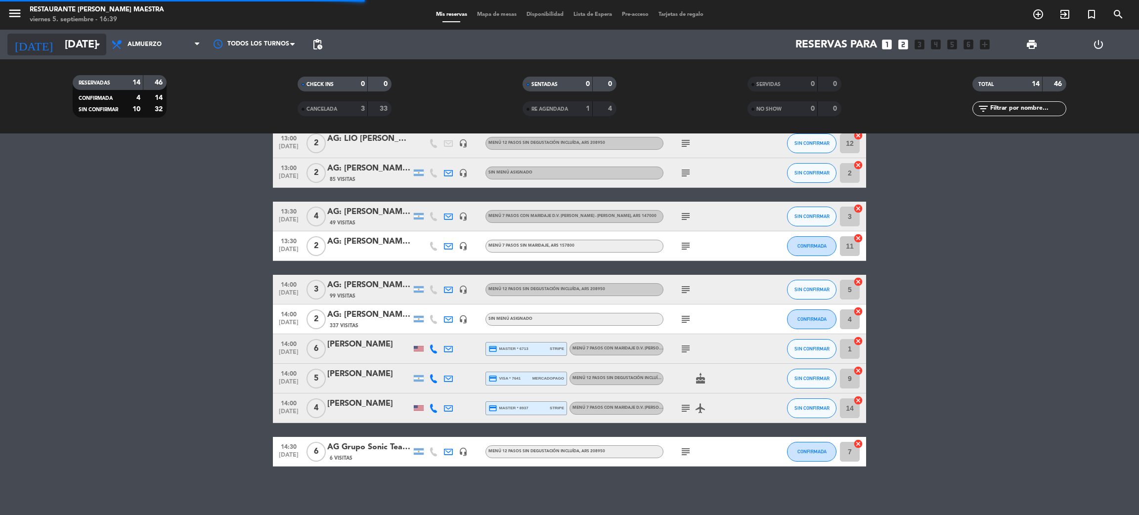
click at [60, 37] on input "[DATE]" at bounding box center [128, 45] width 136 height 22
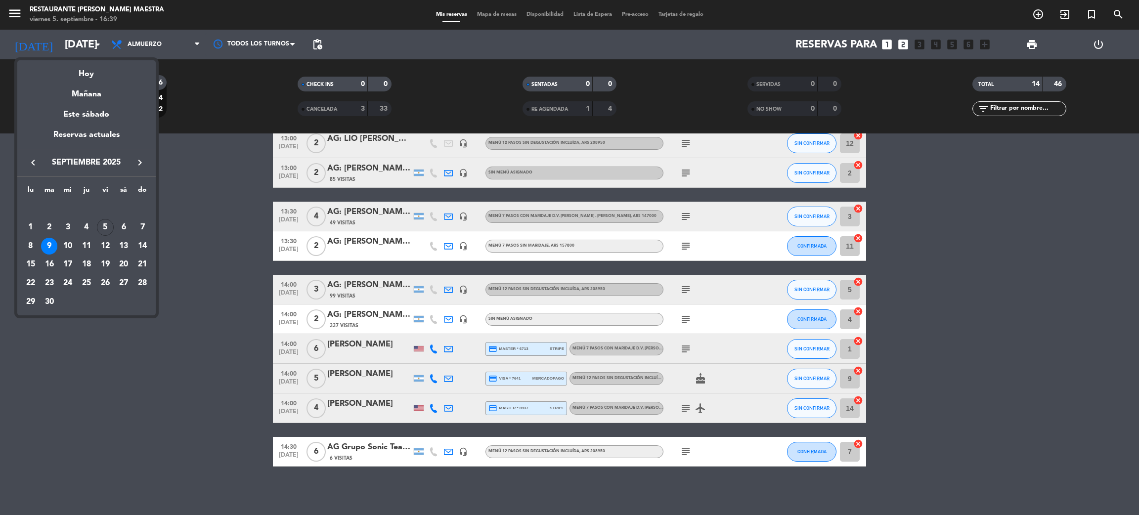
drag, startPoint x: 197, startPoint y: 182, endPoint x: 198, endPoint y: 151, distance: 30.7
click at [198, 182] on div at bounding box center [569, 257] width 1139 height 515
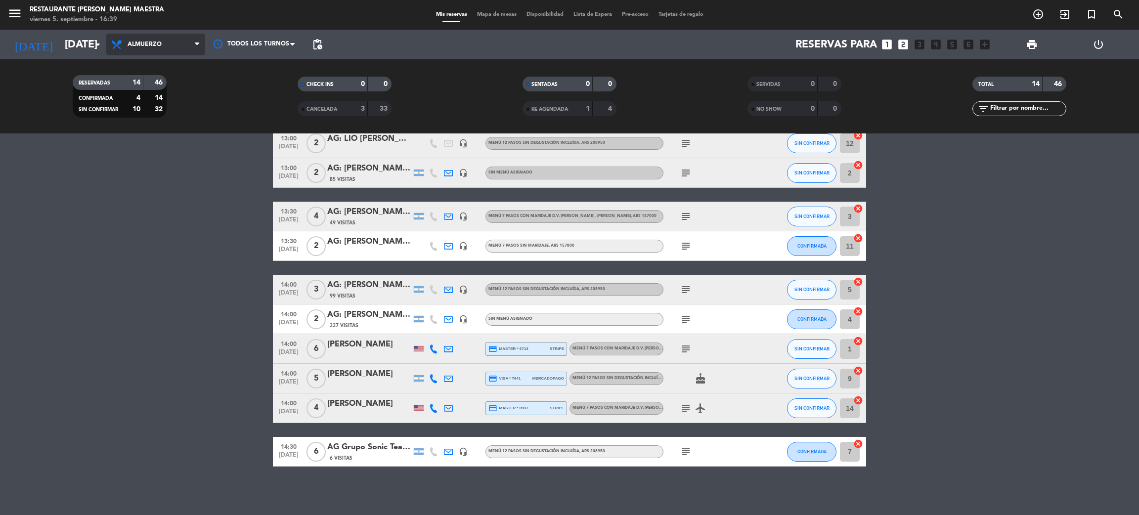
click at [145, 41] on span "Almuerzo" at bounding box center [145, 44] width 34 height 7
click at [154, 111] on div "menu Restaurante [PERSON_NAME] Maestra [DATE] 5. septiembre - 16:39 Mis reserva…" at bounding box center [569, 67] width 1139 height 134
